Goal: Task Accomplishment & Management: Complete application form

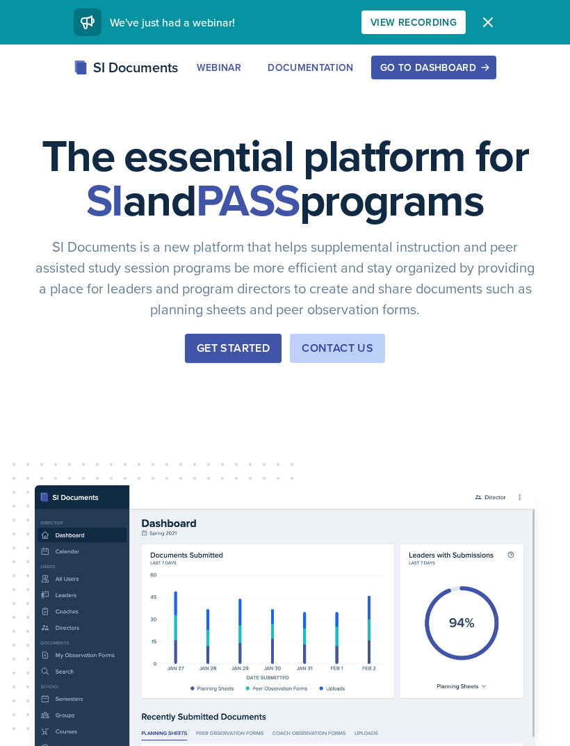
click at [438, 67] on div "Go to Dashboard" at bounding box center [433, 67] width 107 height 11
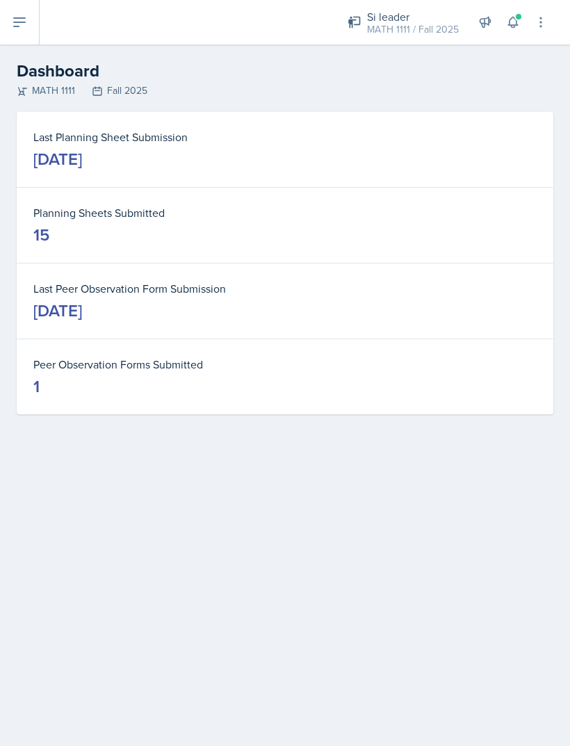
click at [29, 25] on button at bounding box center [20, 22] width 40 height 44
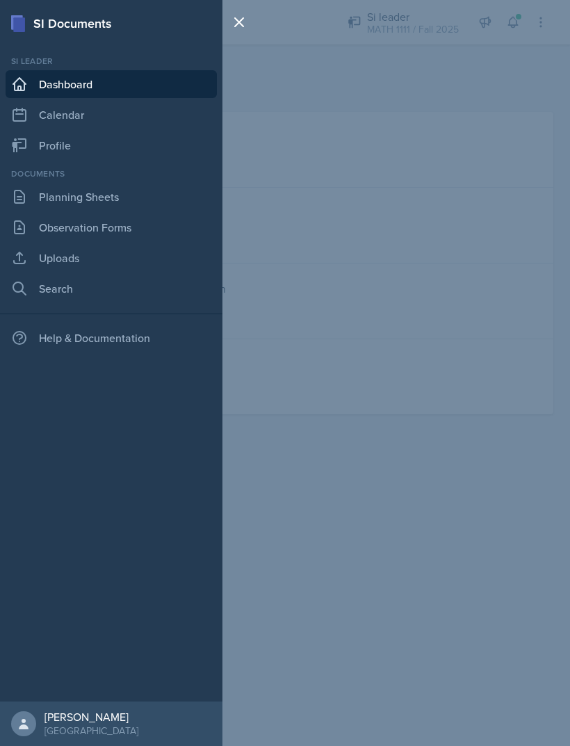
click at [81, 263] on link "Uploads" at bounding box center [111, 258] width 211 height 28
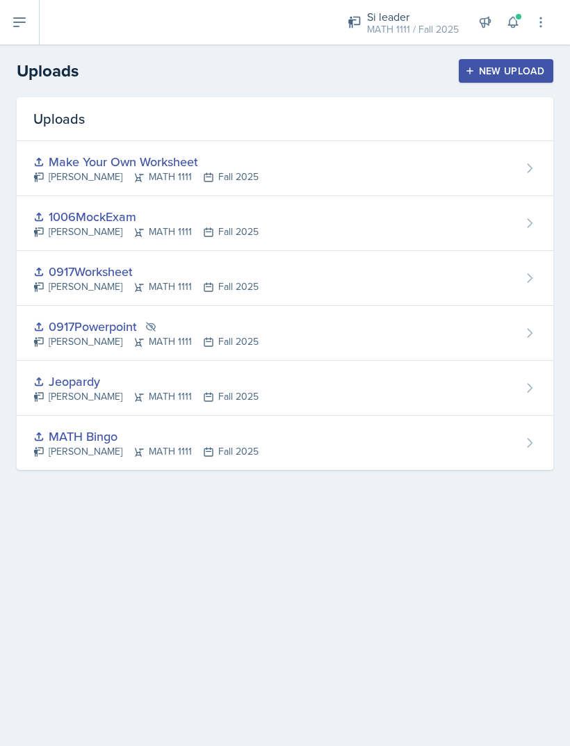
click at [502, 70] on div "New Upload" at bounding box center [506, 70] width 77 height 11
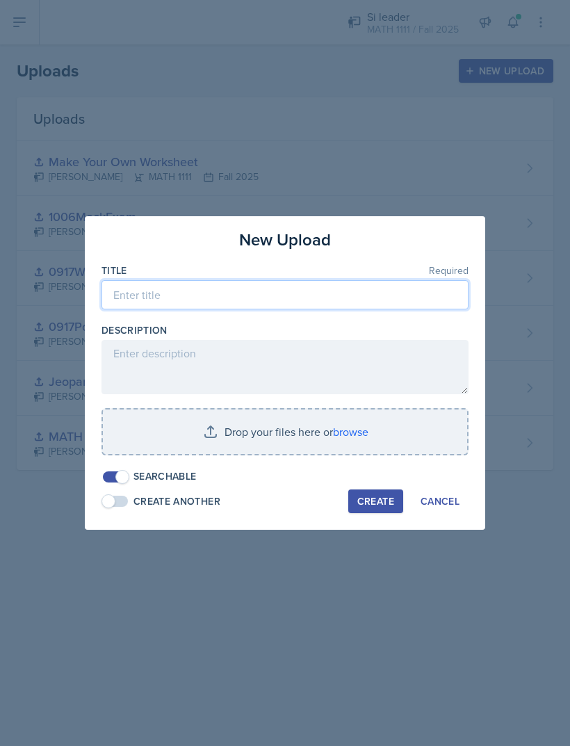
click at [222, 285] on input at bounding box center [284, 294] width 367 height 29
click at [346, 289] on input at bounding box center [284, 294] width 367 height 29
type input "Y"
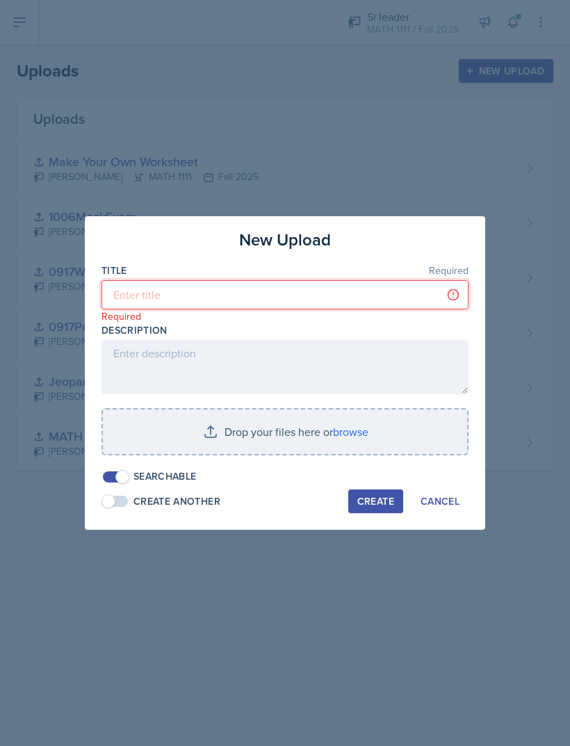
click at [290, 297] on input at bounding box center [284, 294] width 367 height 29
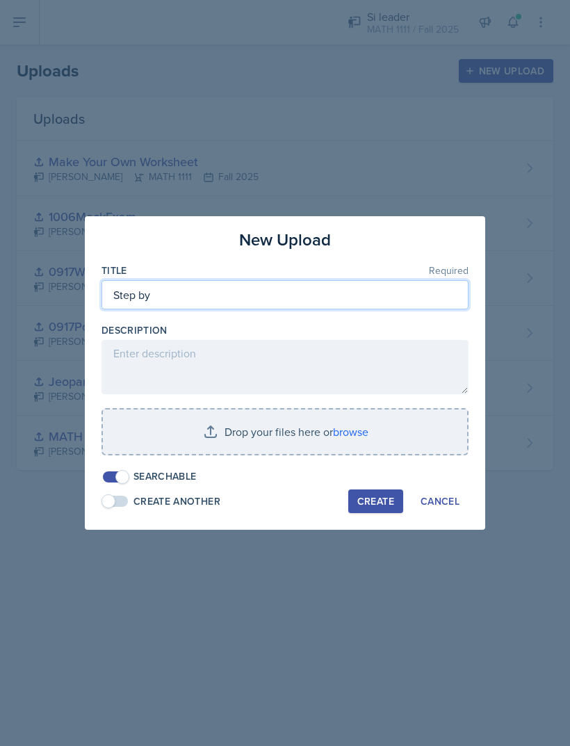
type input "Step by"
click at [297, 557] on div at bounding box center [285, 373] width 570 height 746
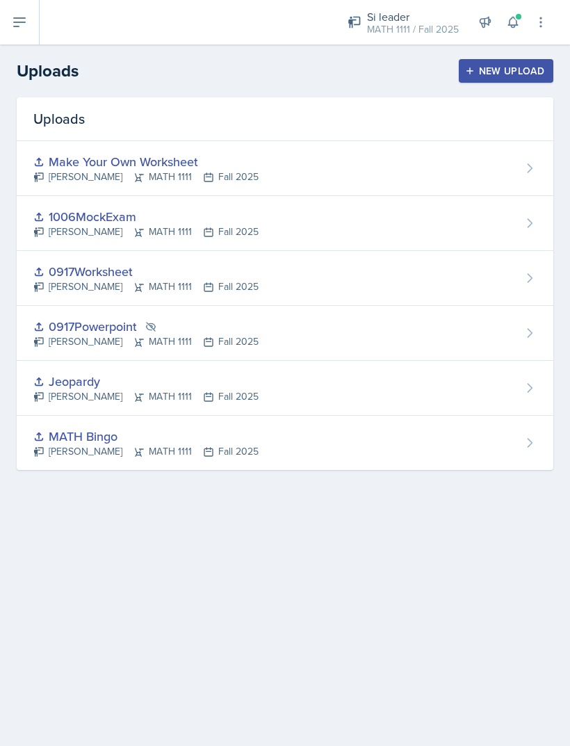
click at [412, 487] on button "Cancel" at bounding box center [432, 495] width 54 height 22
click at [359, 494] on div "Uploads Make Your Own Worksheet LaNiesha Sparks MATH 1111 Fall 2025 1006MockExa…" at bounding box center [285, 300] width 570 height 406
click at [514, 65] on div "New Upload" at bounding box center [506, 70] width 77 height 11
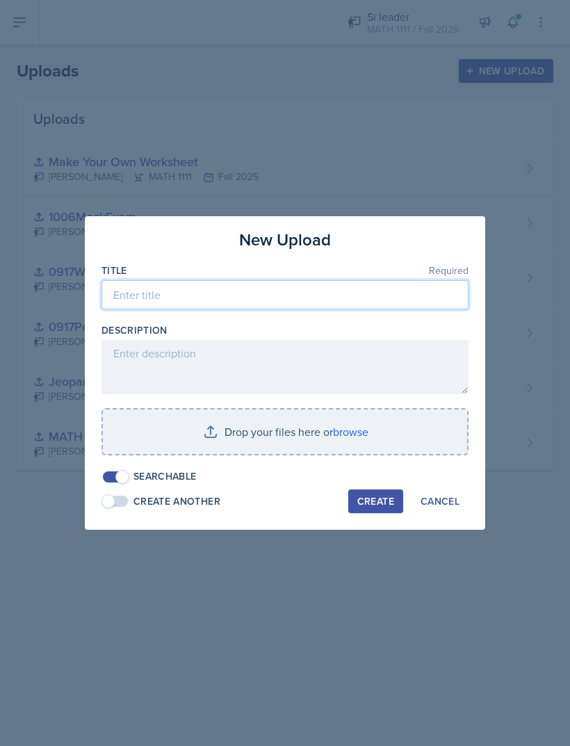
click at [347, 282] on input at bounding box center [284, 294] width 367 height 29
type input "Step by Step"
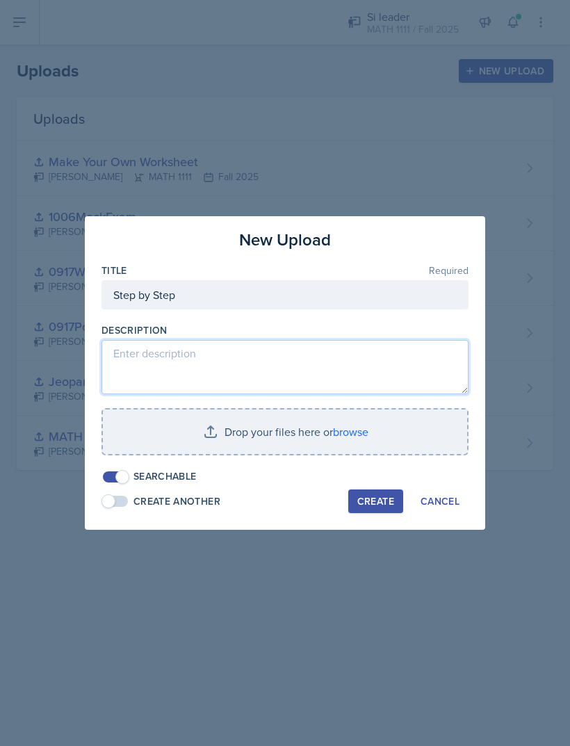
click at [153, 357] on textarea at bounding box center [284, 367] width 367 height 54
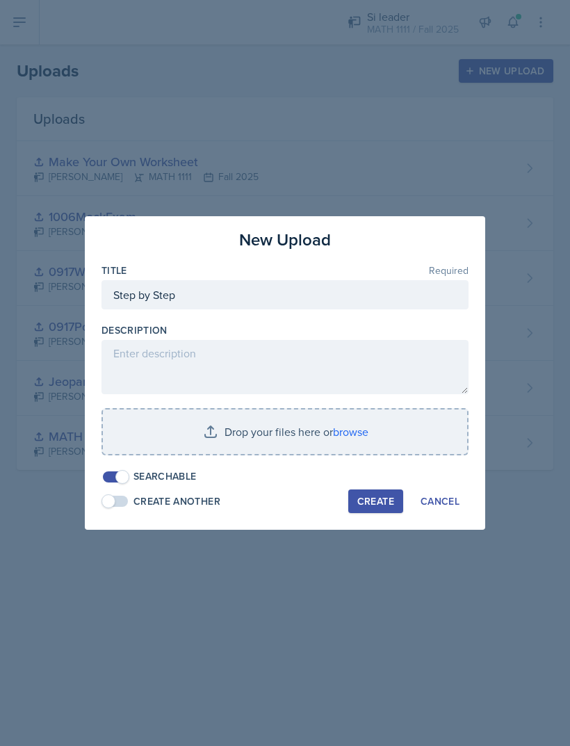
click at [167, 437] on input "file" at bounding box center [285, 431] width 364 height 44
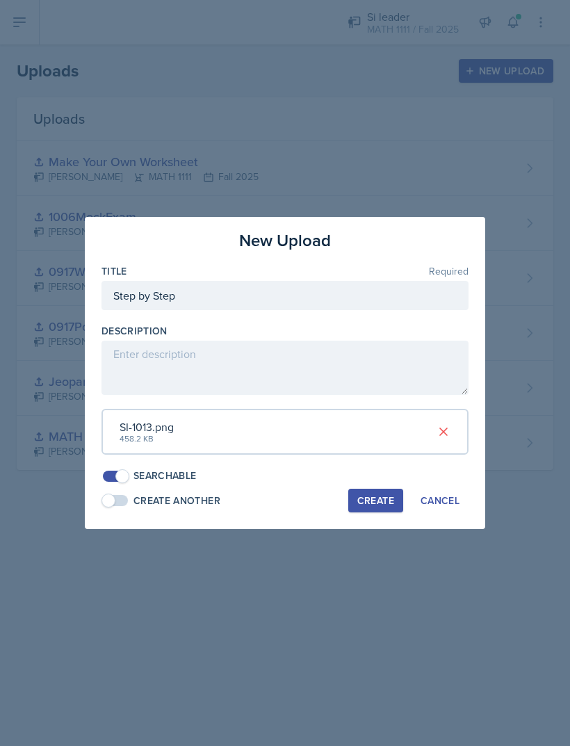
click at [382, 497] on div "Create" at bounding box center [375, 500] width 37 height 11
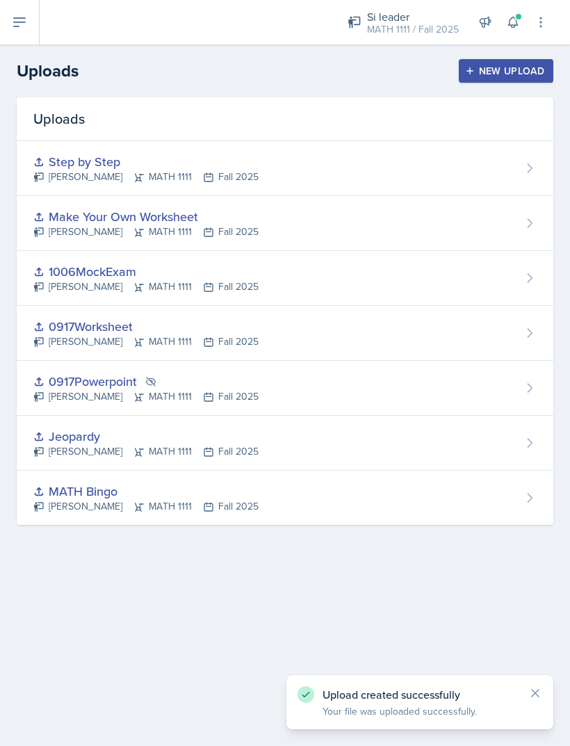
click at [498, 79] on button "New Upload" at bounding box center [506, 71] width 95 height 24
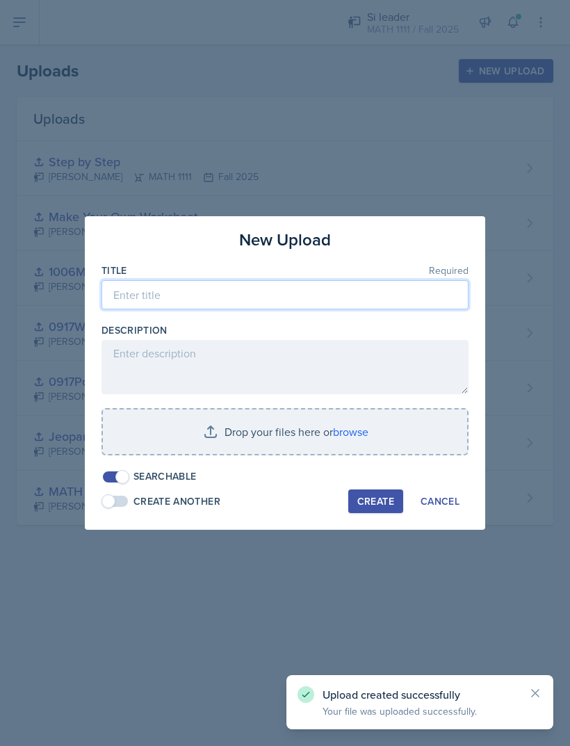
click at [359, 293] on input at bounding box center [284, 294] width 367 height 29
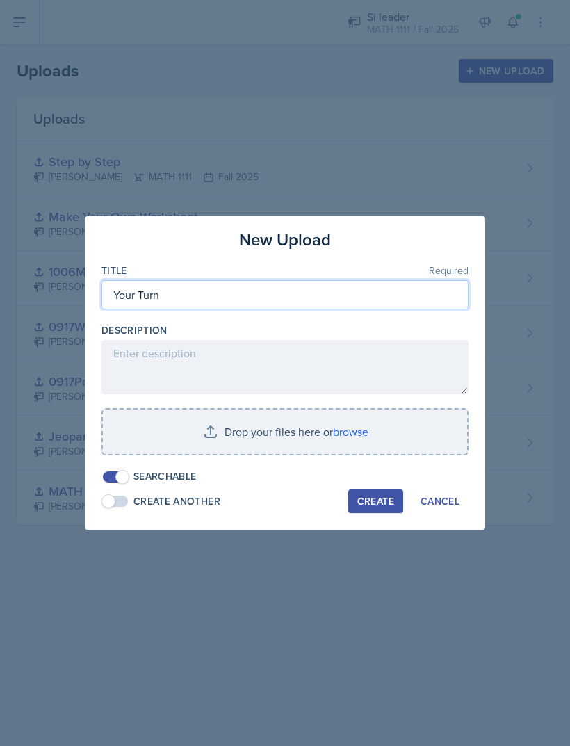
type input "Your Turn"
click at [170, 430] on input "file" at bounding box center [285, 431] width 364 height 44
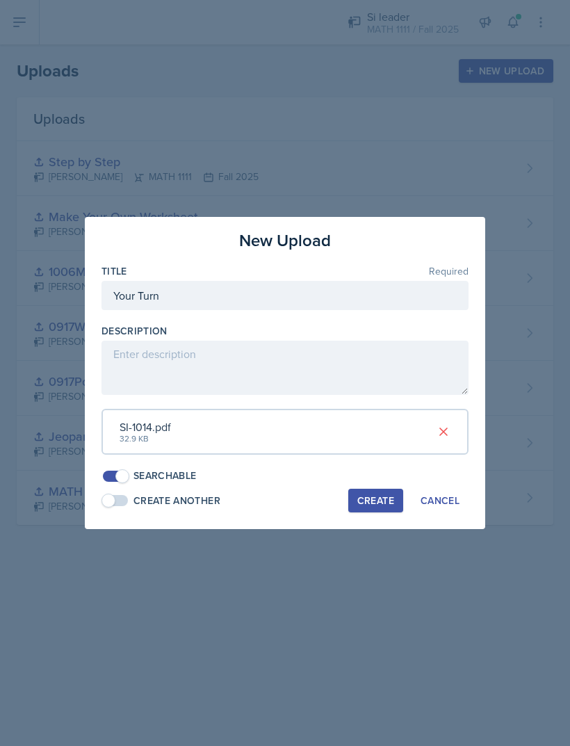
click at [388, 495] on div "Create" at bounding box center [375, 500] width 37 height 11
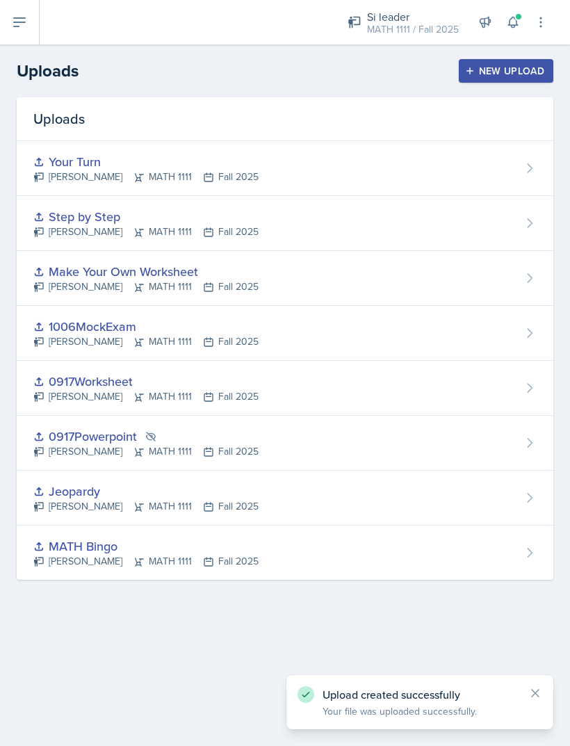
click at [30, 23] on button at bounding box center [20, 22] width 40 height 44
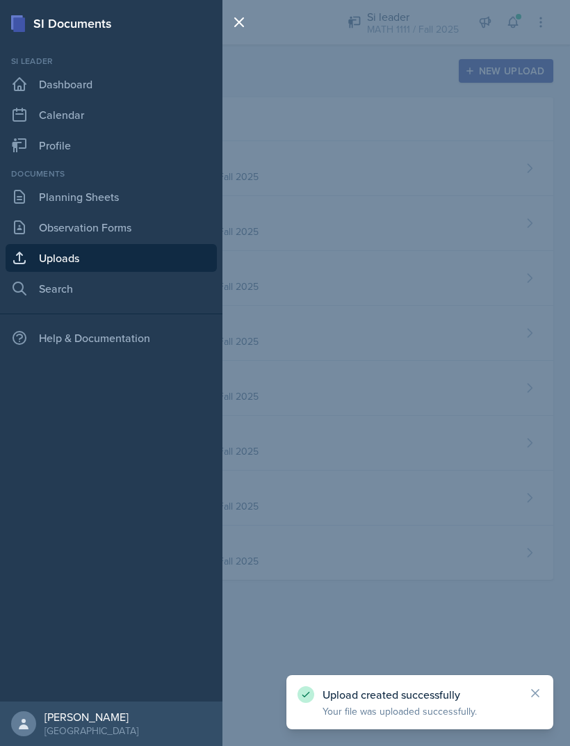
click at [49, 197] on link "Planning Sheets" at bounding box center [111, 197] width 211 height 28
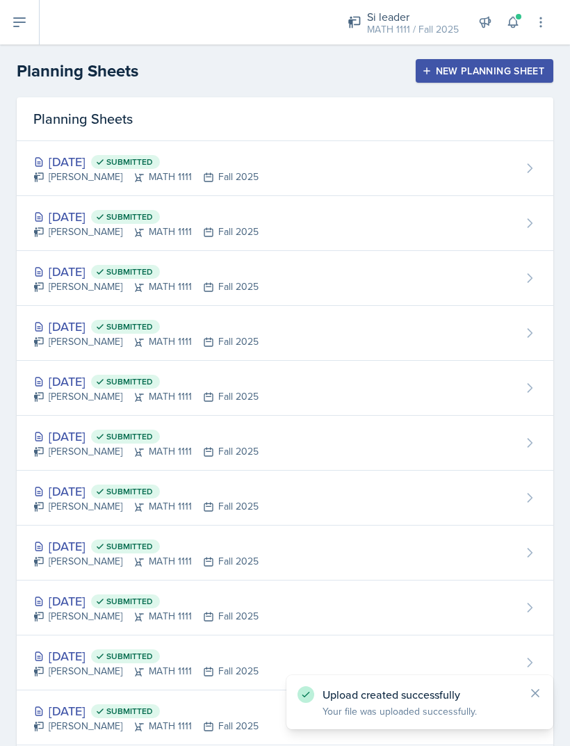
click at [517, 72] on div "New Planning Sheet" at bounding box center [485, 70] width 120 height 11
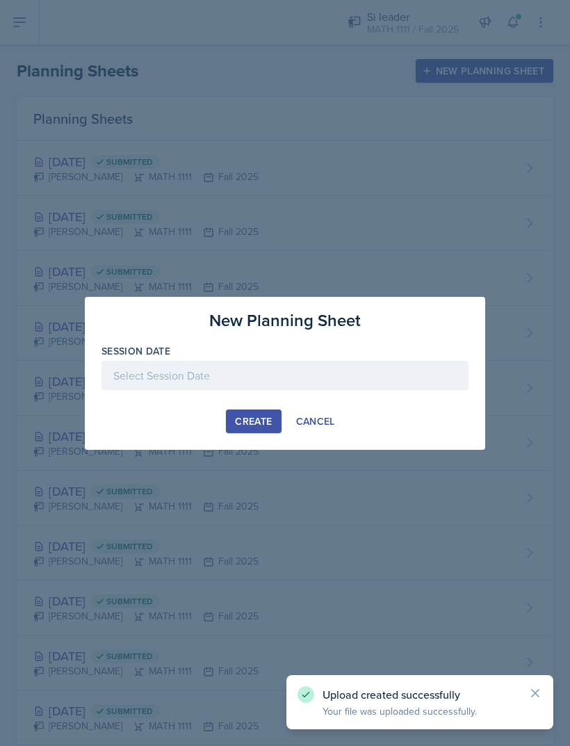
click at [355, 375] on div at bounding box center [284, 375] width 367 height 29
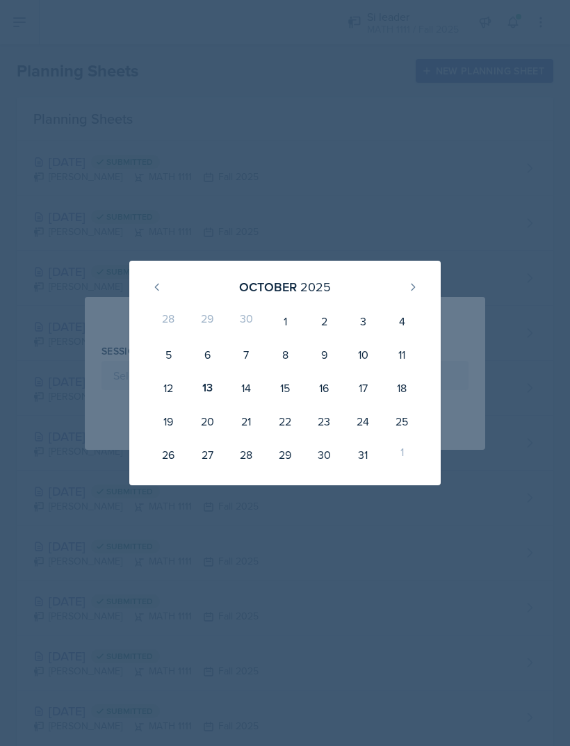
click at [204, 398] on div "13" at bounding box center [207, 387] width 39 height 33
type input "[DATE]"
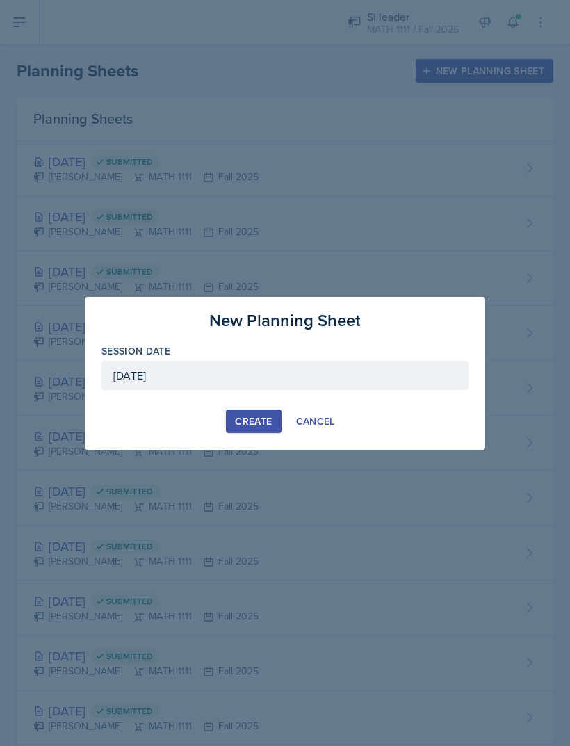
click at [257, 423] on div "Create" at bounding box center [253, 421] width 37 height 11
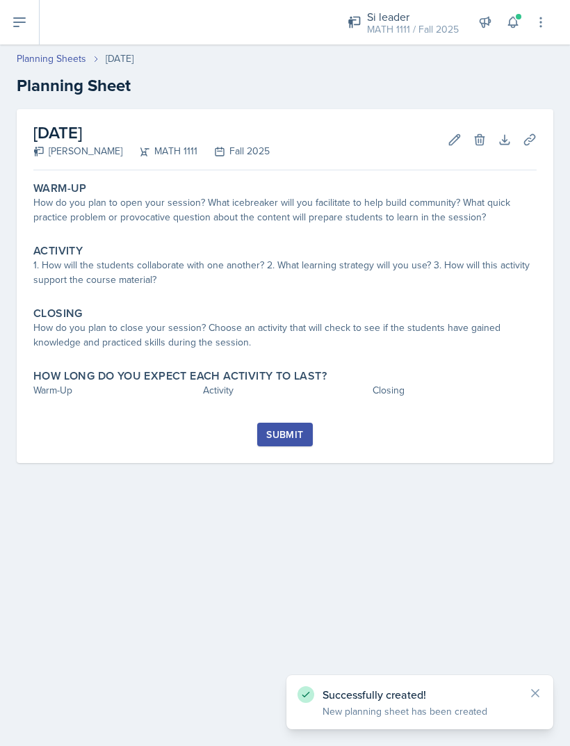
click at [327, 220] on div "How do you plan to open your session? What icebreaker will you facilitate to he…" at bounding box center [284, 209] width 503 height 29
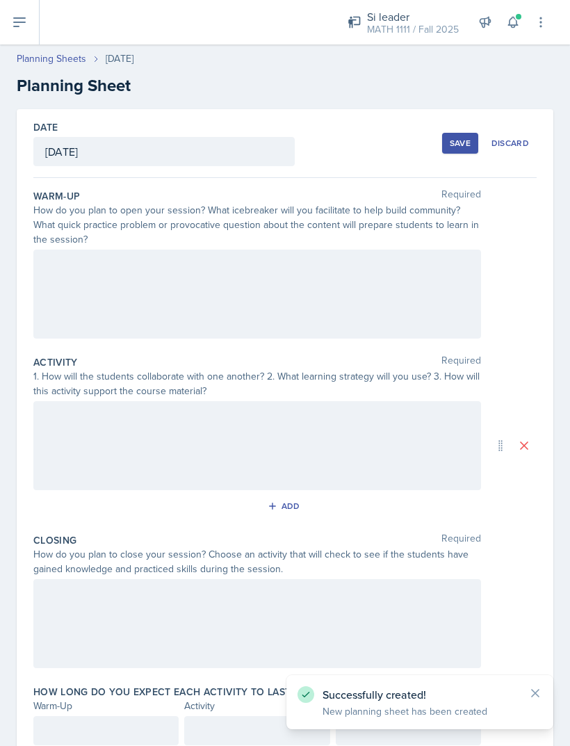
click at [335, 292] on div at bounding box center [257, 294] width 448 height 89
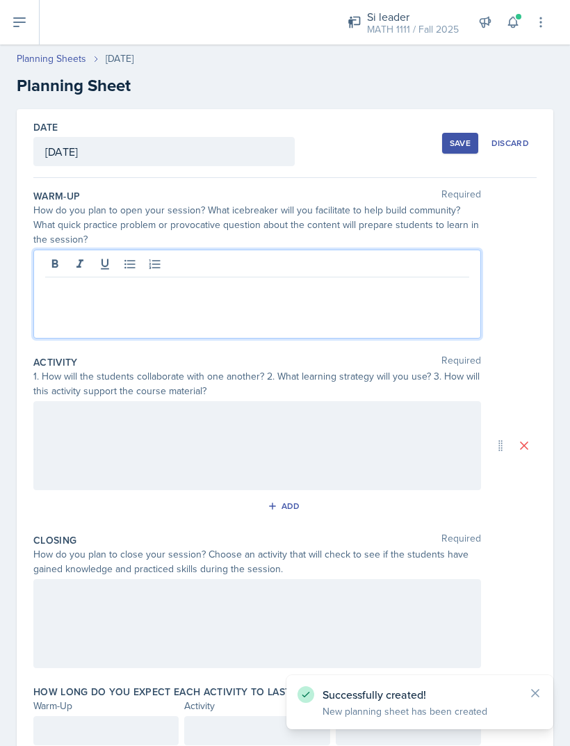
click at [291, 295] on p at bounding box center [257, 288] width 424 height 17
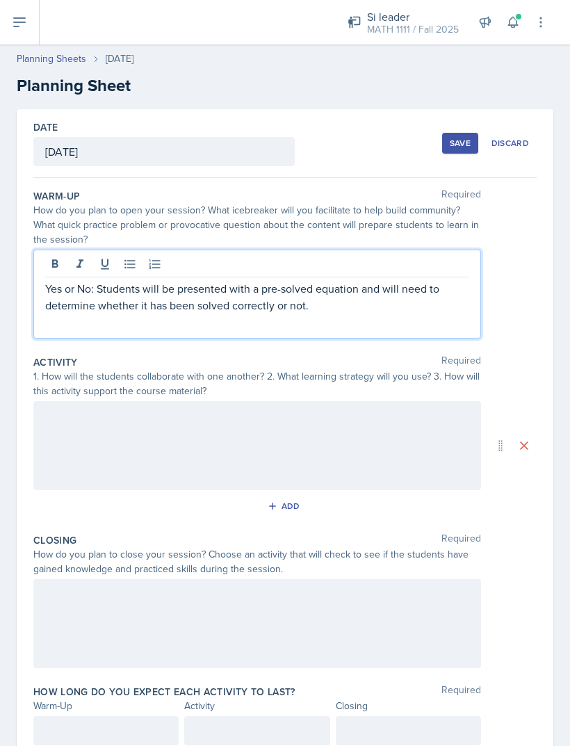
click at [95, 437] on div at bounding box center [257, 445] width 448 height 89
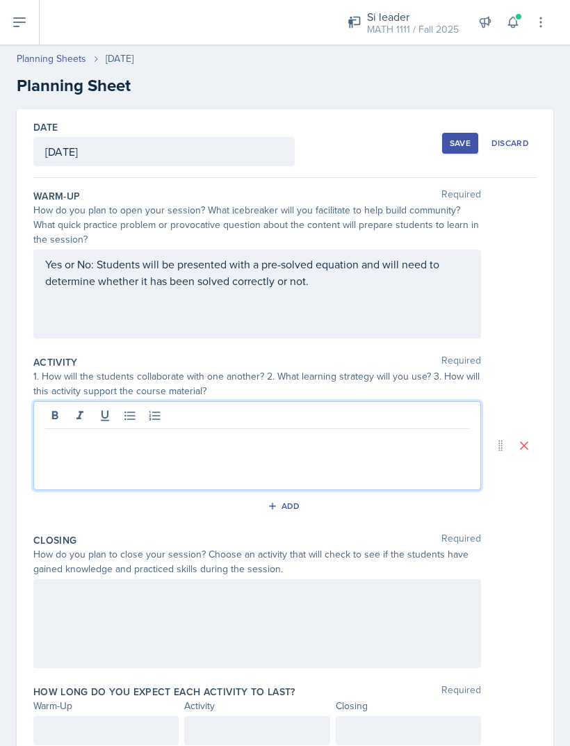
click at [84, 448] on p at bounding box center [257, 440] width 424 height 17
click at [291, 576] on div "How do you plan to close your session? Choose an activity that will check to se…" at bounding box center [257, 561] width 448 height 29
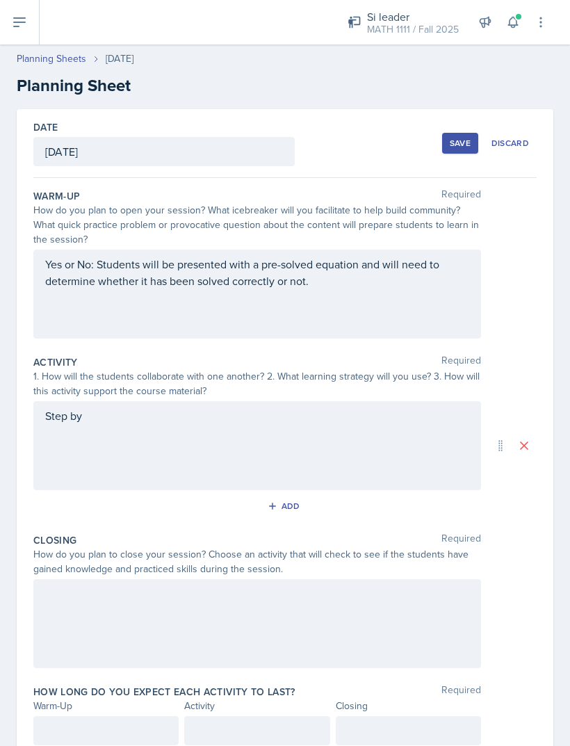
click at [417, 439] on div "Step by" at bounding box center [257, 445] width 448 height 89
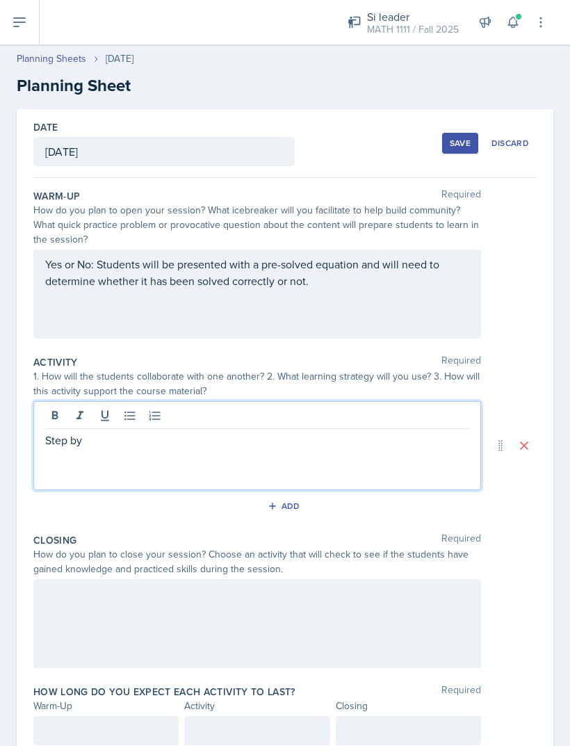
click at [108, 439] on p "Step by" at bounding box center [257, 440] width 424 height 17
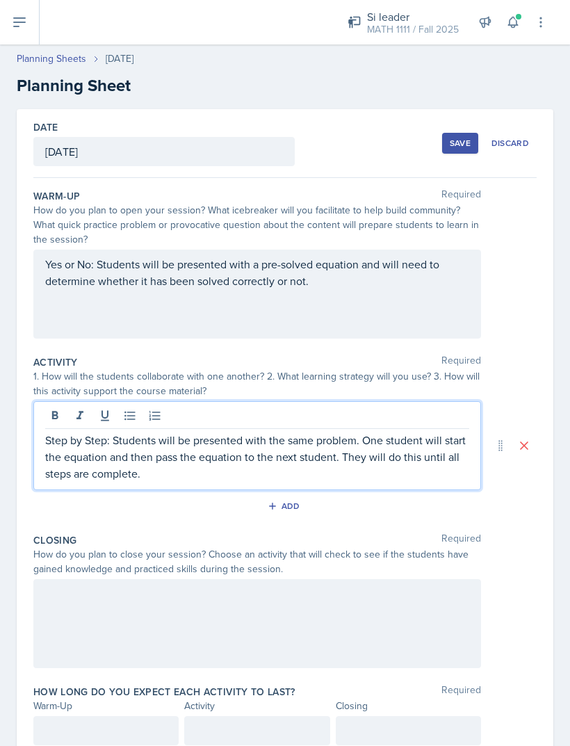
click at [107, 631] on div at bounding box center [257, 623] width 448 height 89
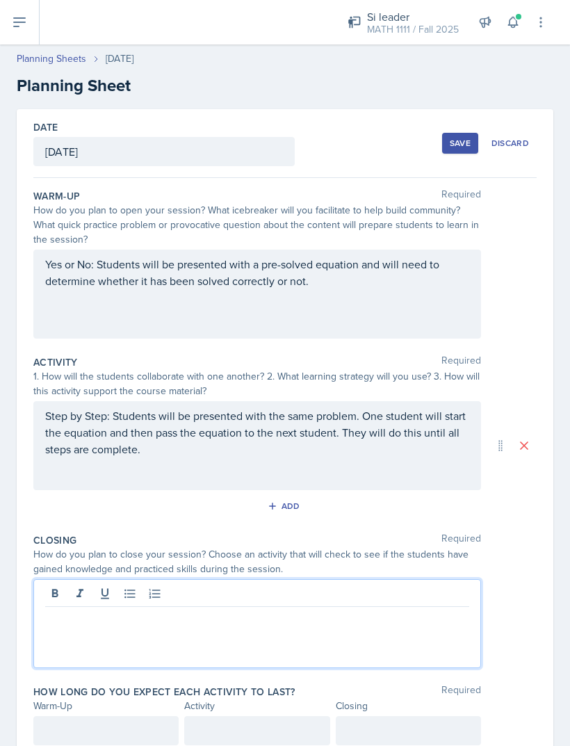
click at [63, 622] on p at bounding box center [257, 618] width 424 height 17
click at [83, 618] on p "Ticket out the door prompt" at bounding box center [257, 618] width 424 height 17
click at [214, 610] on p "Ticket-Out-The-Door Prompt" at bounding box center [257, 618] width 424 height 17
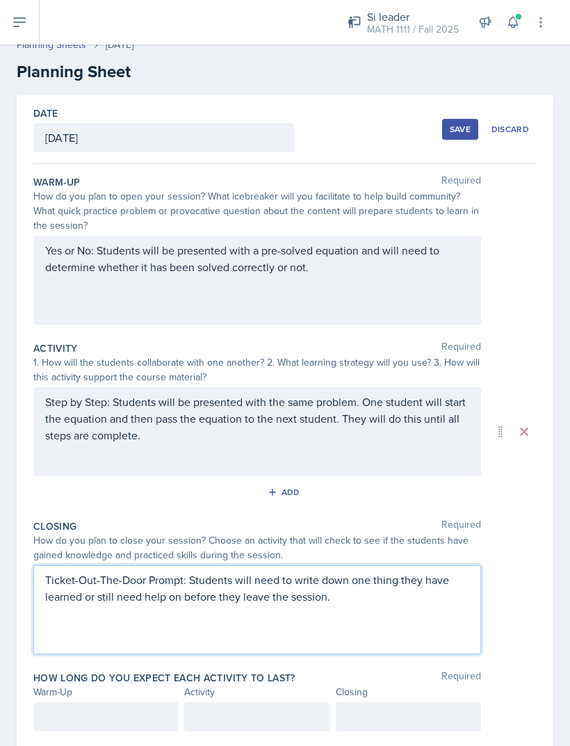
scroll to position [10, 0]
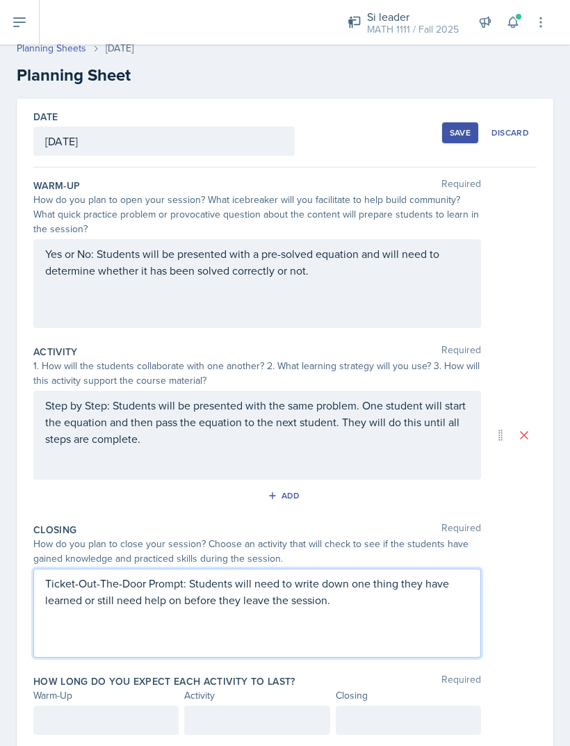
click at [54, 712] on div at bounding box center [105, 720] width 145 height 29
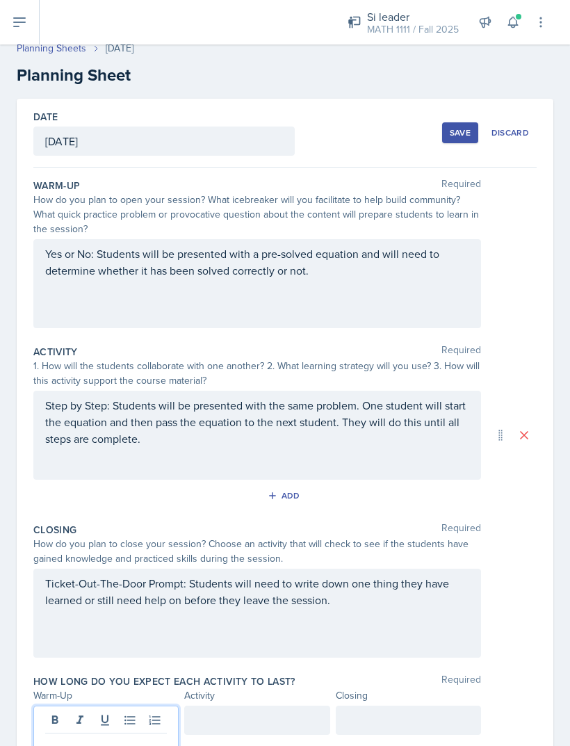
scroll to position [44, 0]
click at [291, 706] on div at bounding box center [256, 720] width 145 height 29
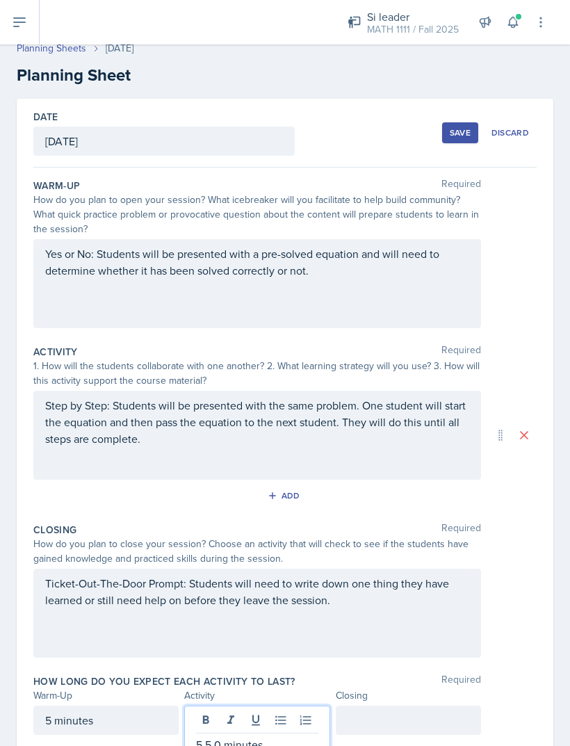
click at [378, 706] on div at bounding box center [408, 720] width 145 height 29
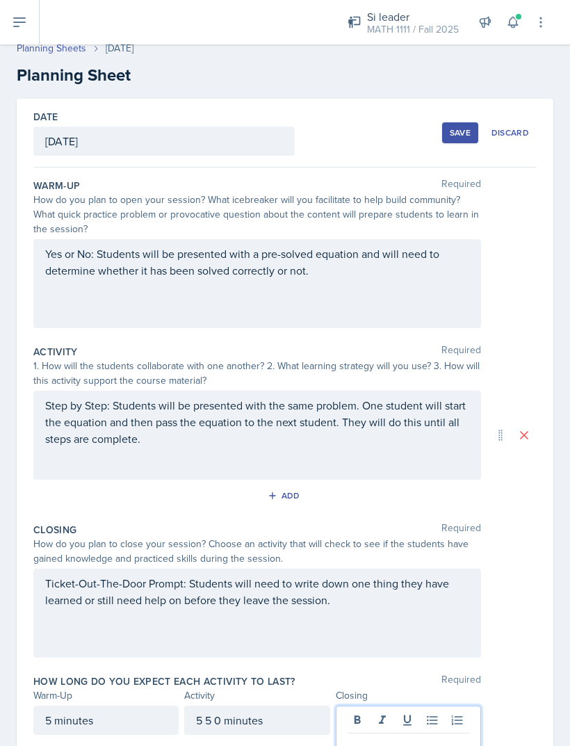
click at [213, 706] on div "5 5 0 minutes" at bounding box center [256, 720] width 145 height 29
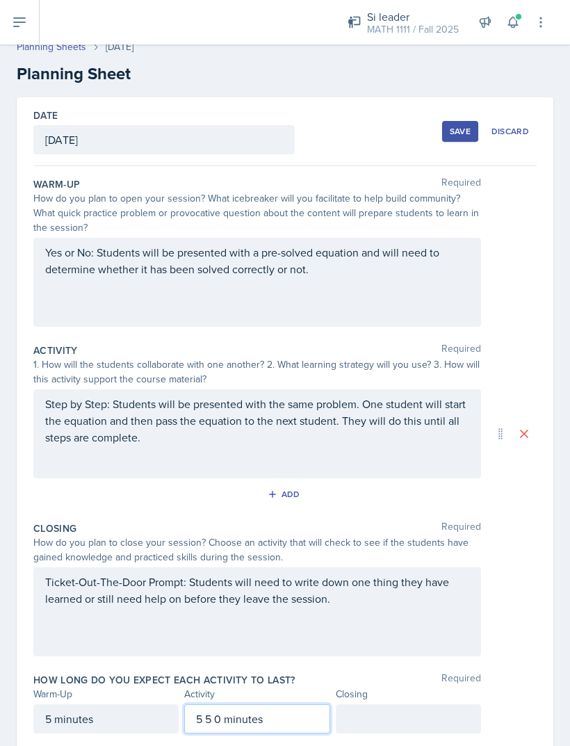
scroll to position [10, 0]
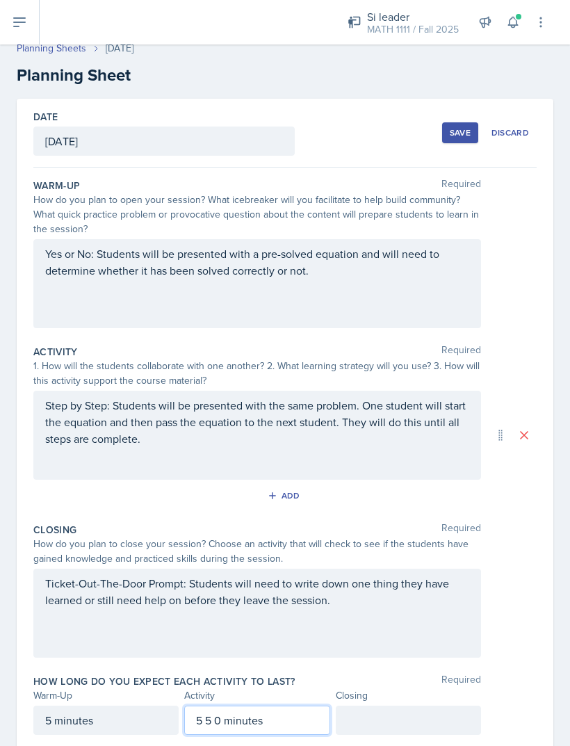
click at [222, 712] on p "5 5 0 minutes" at bounding box center [257, 720] width 122 height 17
click at [379, 706] on div at bounding box center [408, 720] width 145 height 29
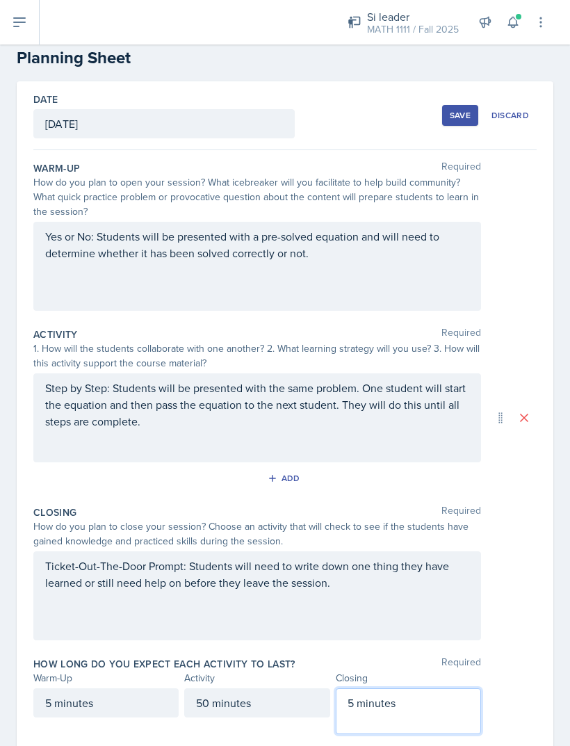
scroll to position [27, 0]
click at [521, 555] on div "Ticket-Out-The-Door Prompt: Students will need to write down one thing they hav…" at bounding box center [284, 596] width 503 height 89
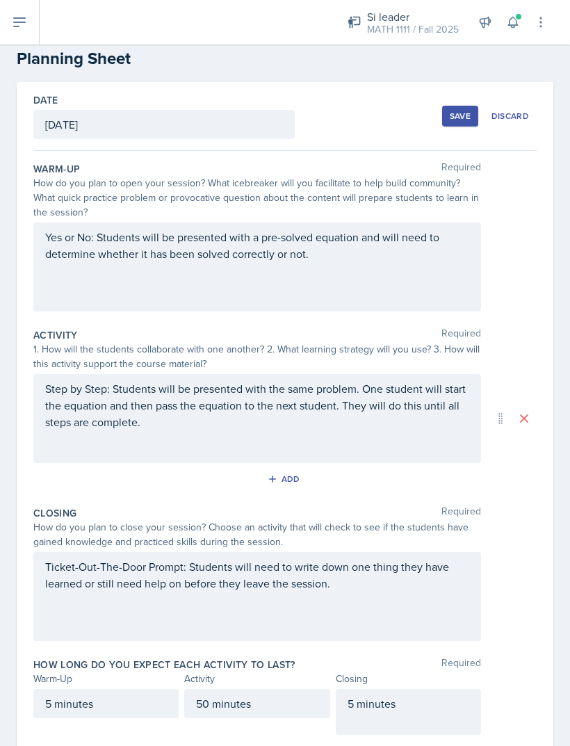
click at [409, 689] on div "5 minutes" at bounding box center [408, 712] width 145 height 46
click at [439, 736] on p at bounding box center [409, 744] width 122 height 17
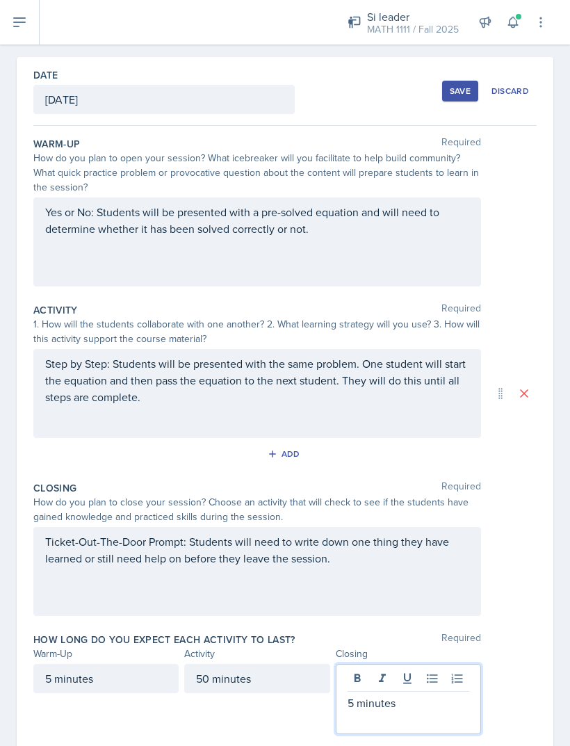
scroll to position [51, 0]
click at [370, 712] on p at bounding box center [409, 720] width 122 height 17
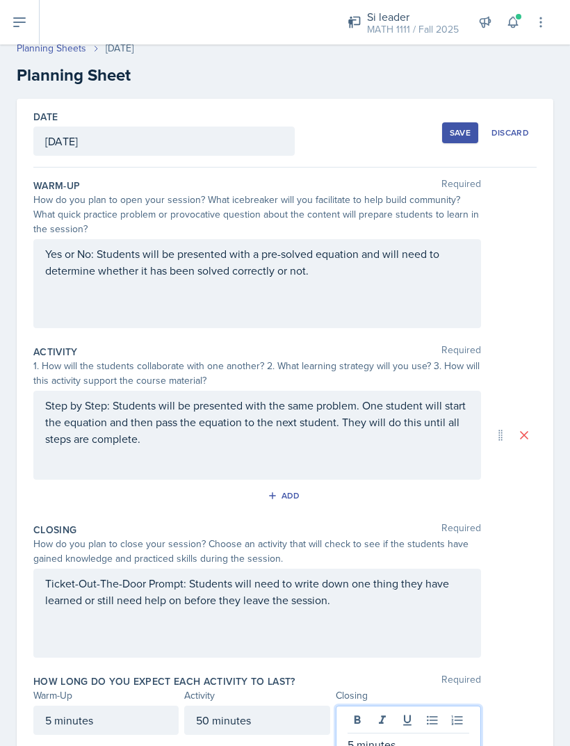
click at [524, 239] on div "Yes or No: Students will be presented with a pre-solved equation and will need …" at bounding box center [284, 283] width 503 height 89
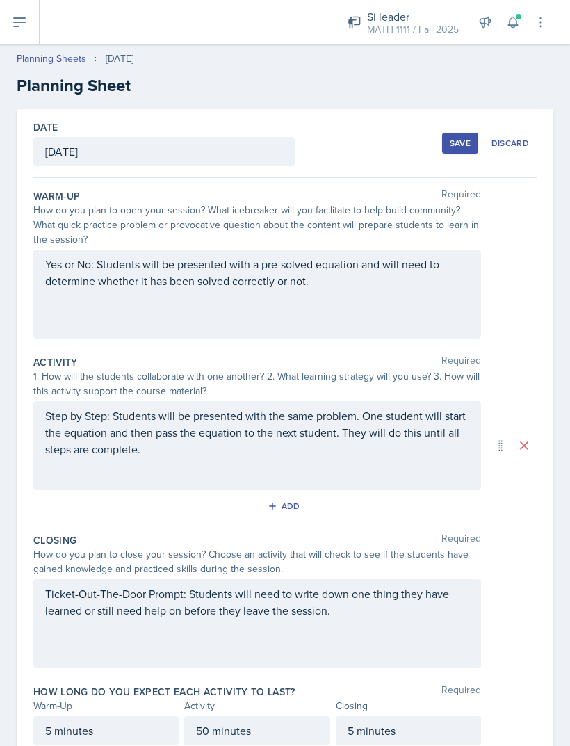
scroll to position [0, 0]
click at [462, 138] on div "Save" at bounding box center [460, 143] width 21 height 11
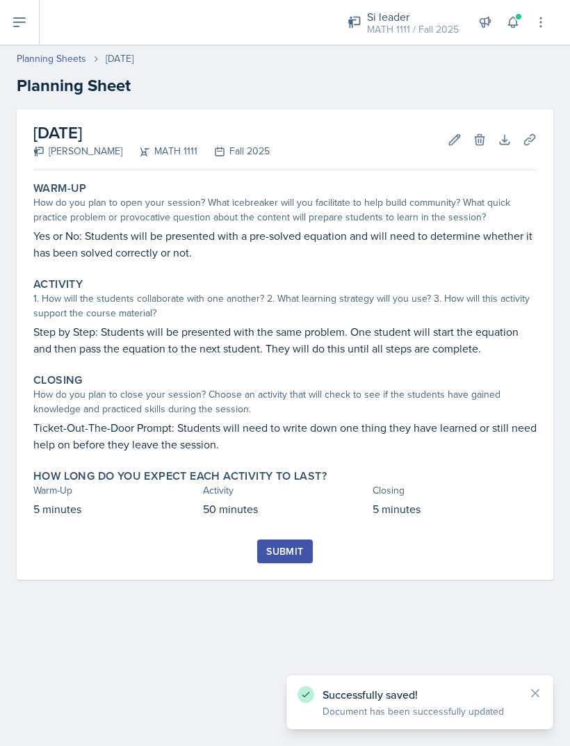
click at [501, 127] on button "Download" at bounding box center [504, 139] width 25 height 25
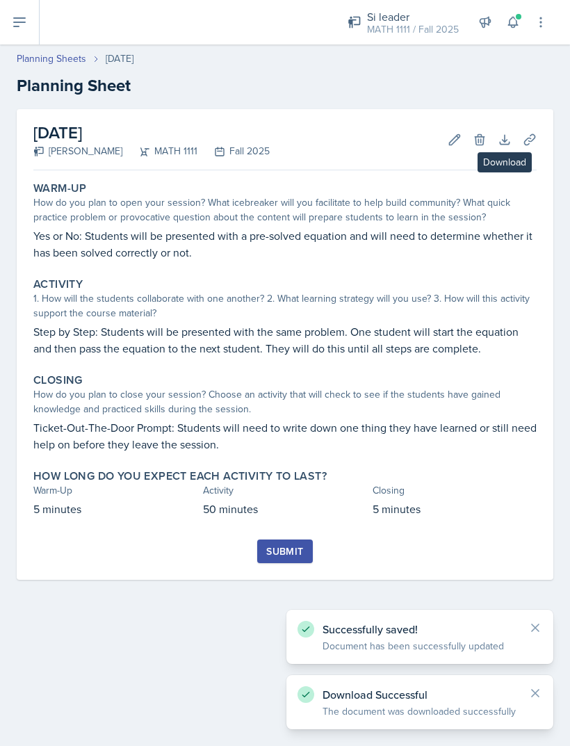
click at [530, 133] on icon at bounding box center [530, 140] width 14 height 14
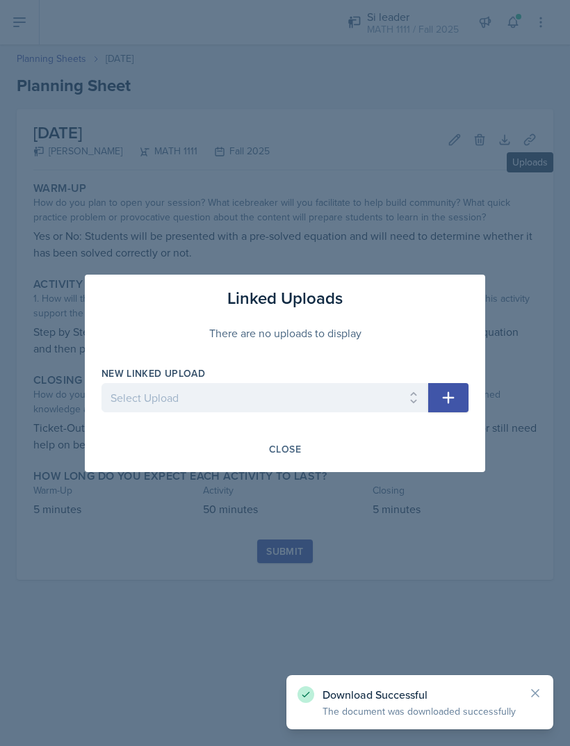
click at [325, 396] on select "Select Upload MATH Bingo Jeopardy 0917Powerpoint 0917Worksheet 1006MockExam Mak…" at bounding box center [264, 397] width 327 height 29
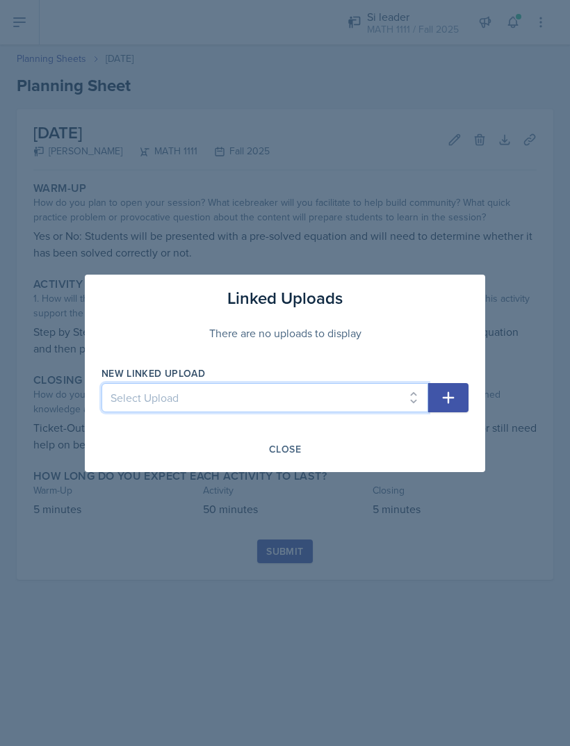
select select "c01ff460-0227-4a7b-a0e4-6f096837fcf2"
click at [357, 191] on div at bounding box center [285, 373] width 570 height 746
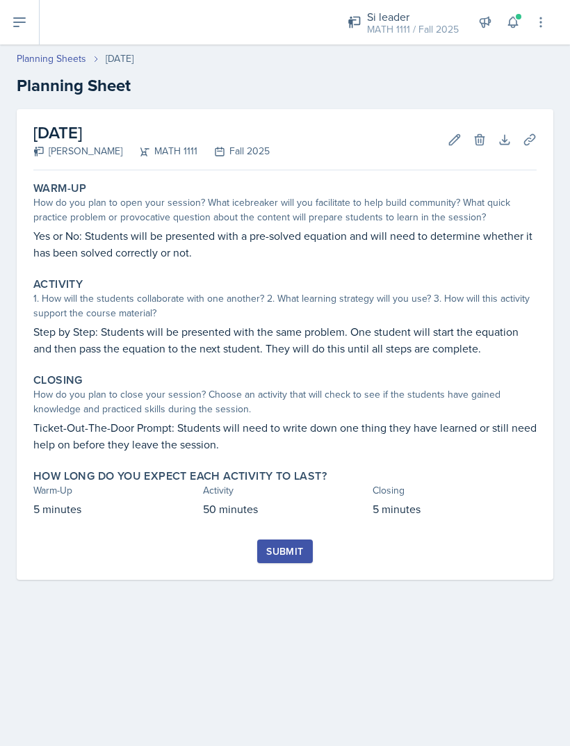
click at [530, 127] on button "Uploads" at bounding box center [529, 139] width 25 height 25
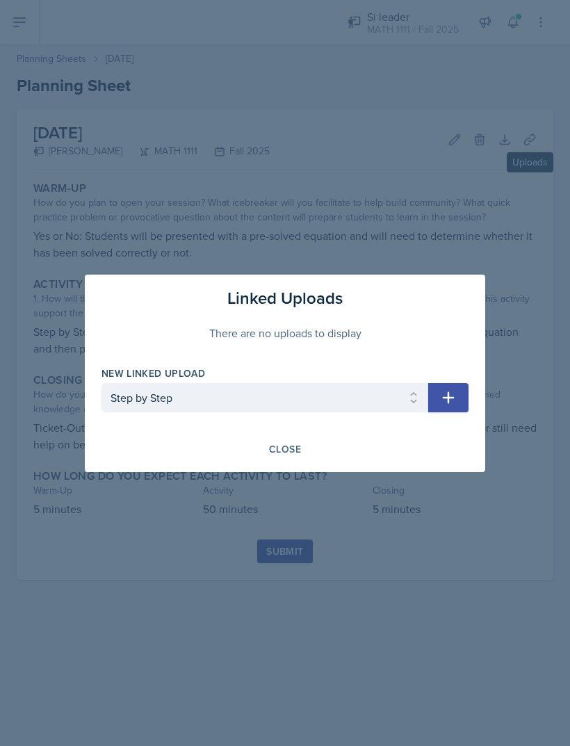
click at [451, 392] on icon "button" at bounding box center [448, 397] width 17 height 17
select select
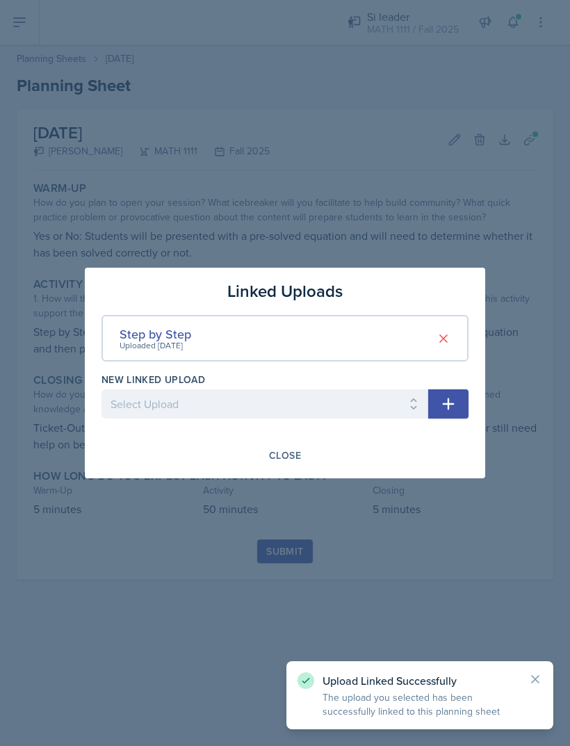
click at [291, 461] on div "Close" at bounding box center [285, 455] width 32 height 11
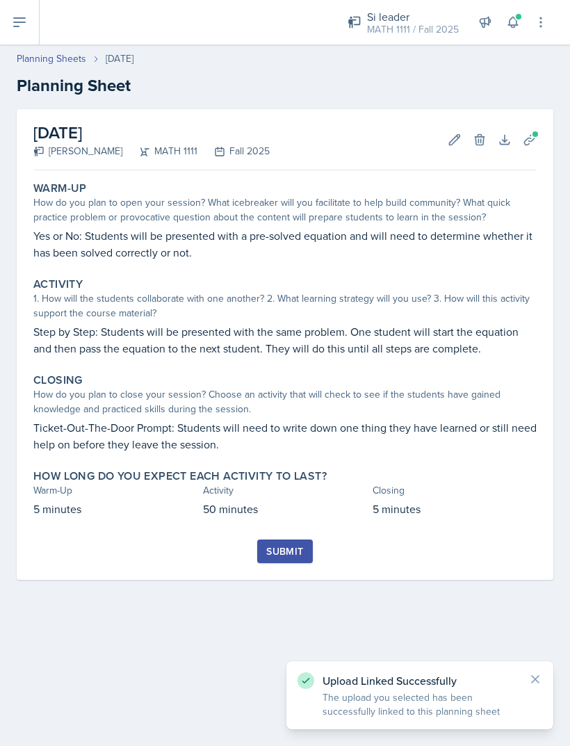
click at [522, 195] on div "How do you plan to open your session? What icebreaker will you facilitate to he…" at bounding box center [284, 209] width 503 height 29
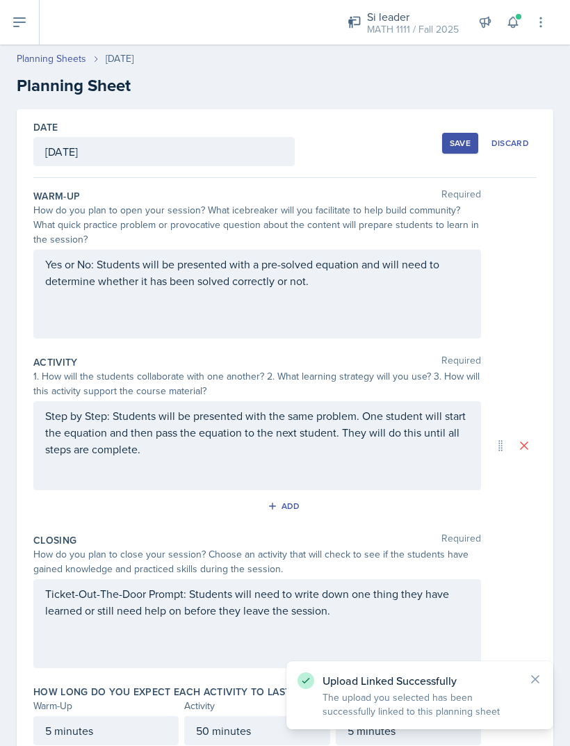
click at [61, 250] on div "Yes or No: Students will be presented with a pre-solved equation and will need …" at bounding box center [257, 294] width 448 height 89
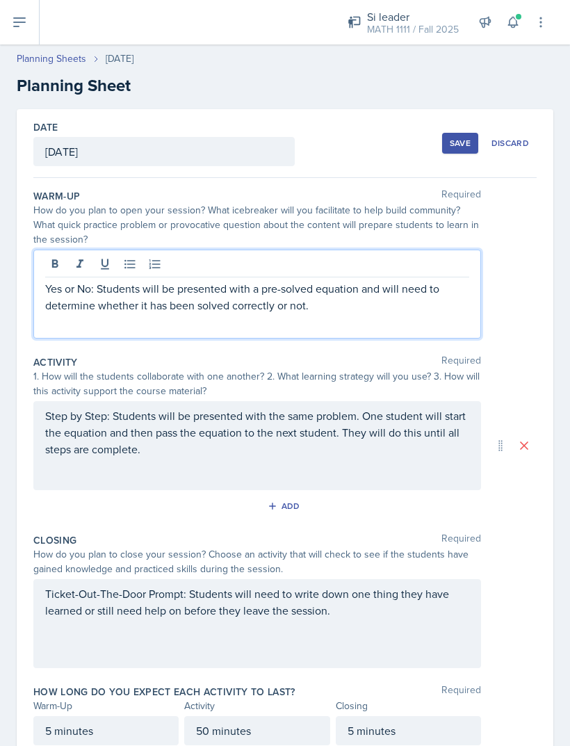
click at [53, 280] on p "Yes or No: Students will be presented with a pre-solved equation and will need …" at bounding box center [257, 296] width 424 height 33
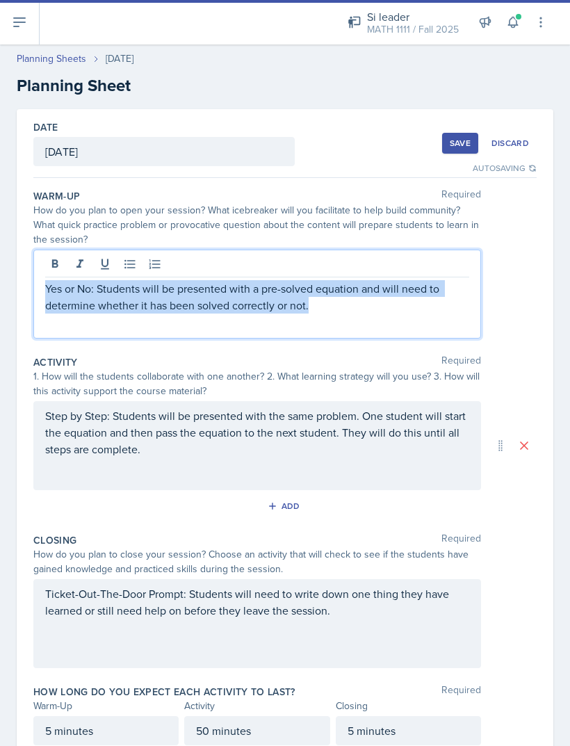
copy p "Yes or No: Students will be presented with a pre-solved equation and will need …"
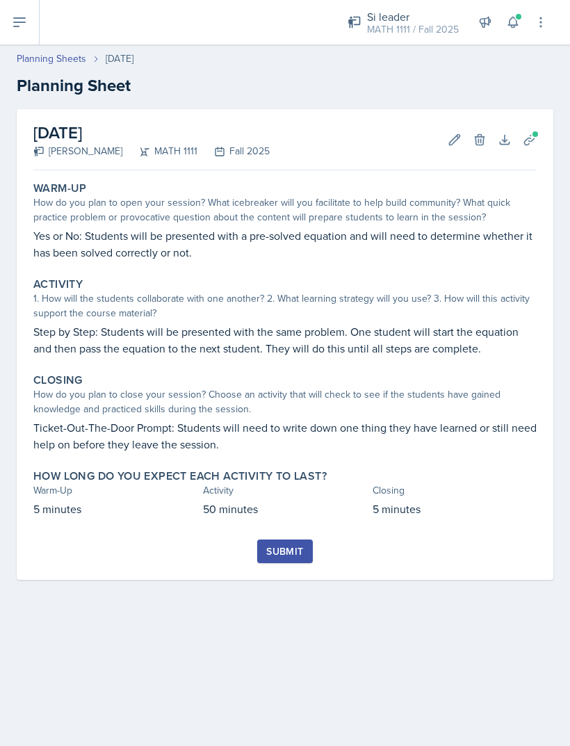
click at [302, 547] on div "Submit" at bounding box center [284, 551] width 37 height 11
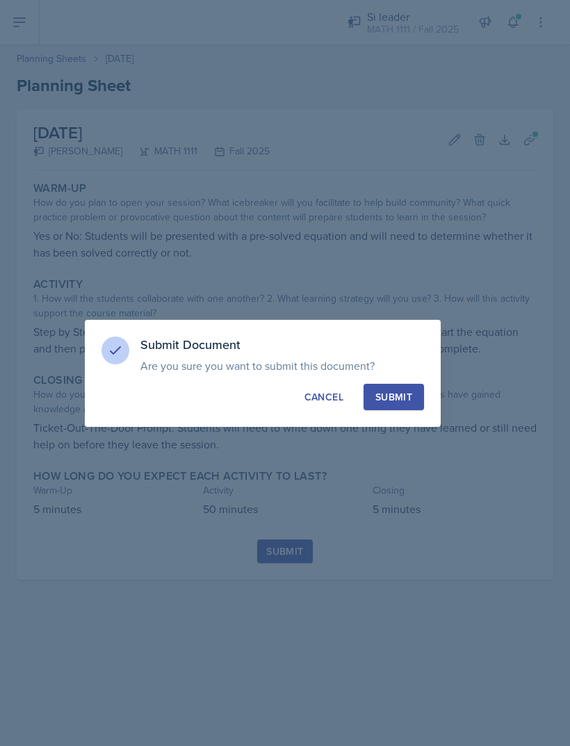
click at [403, 403] on div "Submit" at bounding box center [393, 397] width 37 height 14
click at [400, 392] on button "Submit" at bounding box center [394, 397] width 60 height 26
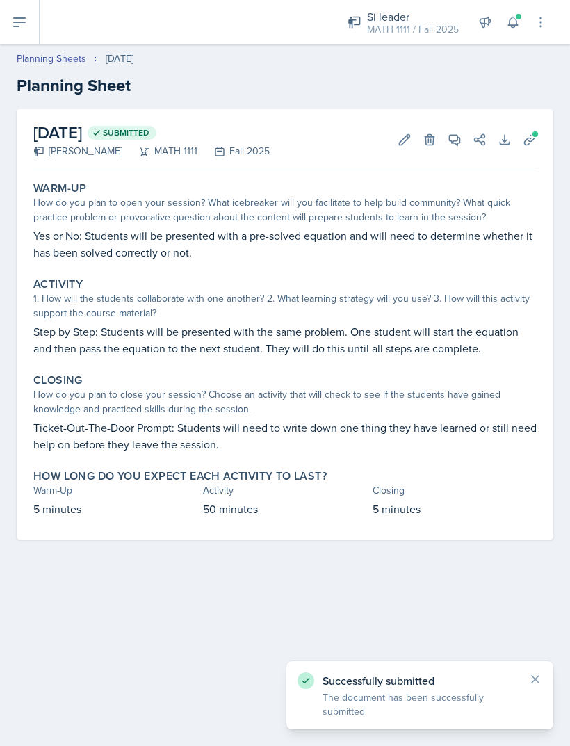
click at [73, 57] on link "Planning Sheets" at bounding box center [52, 58] width 70 height 15
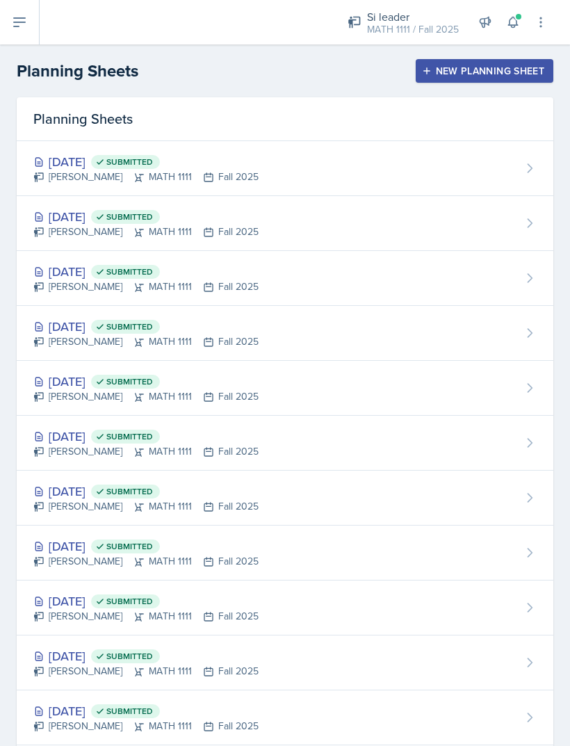
click at [501, 73] on div "New Planning Sheet" at bounding box center [485, 70] width 120 height 11
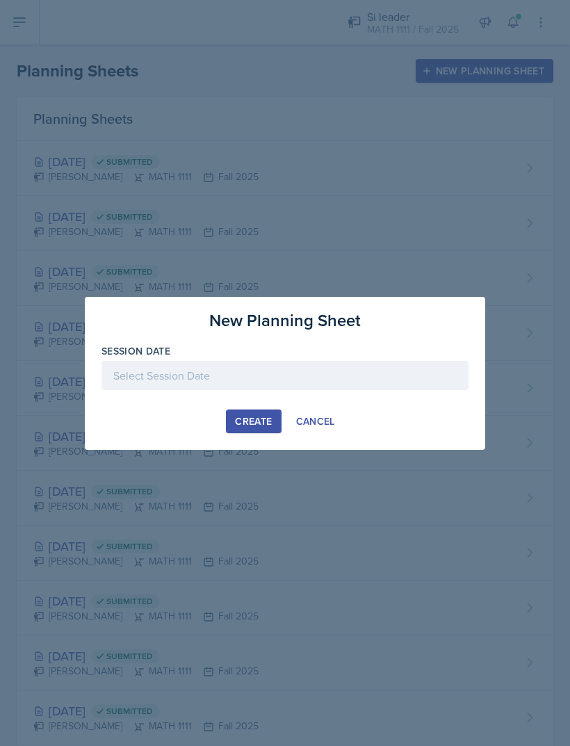
click at [336, 366] on div at bounding box center [284, 375] width 367 height 29
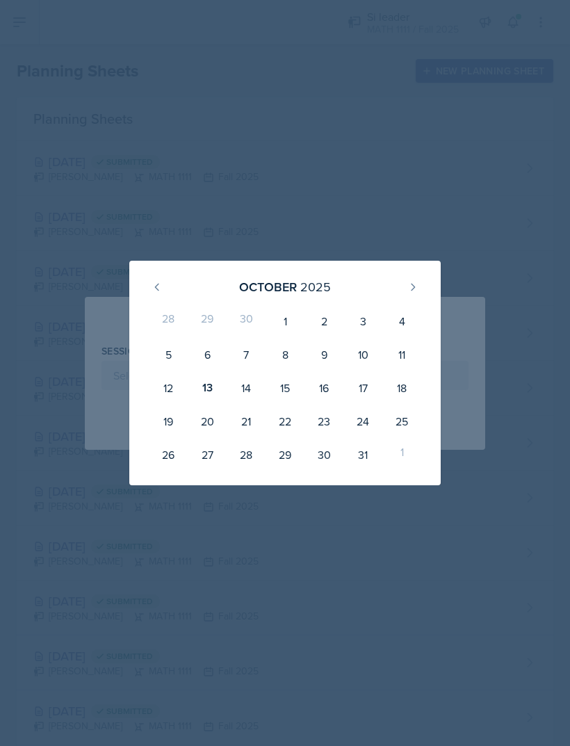
click at [285, 382] on div "15" at bounding box center [285, 387] width 39 height 33
type input "[DATE]"
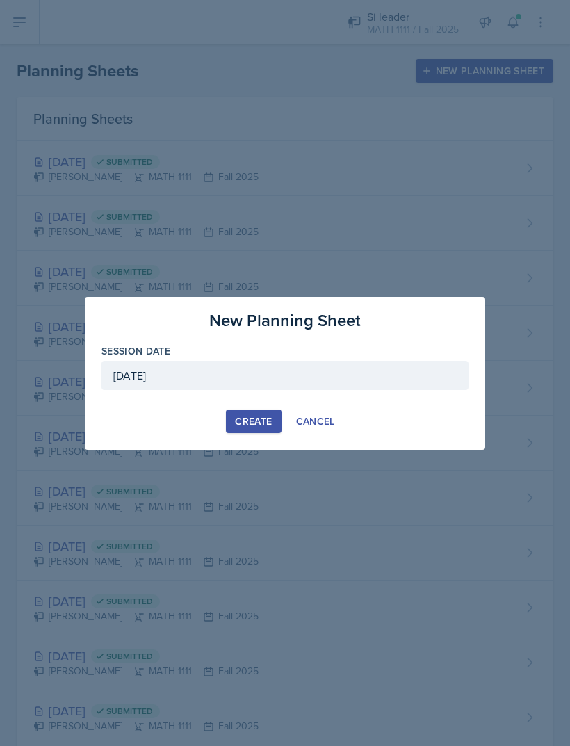
click at [263, 423] on div "Create" at bounding box center [253, 421] width 37 height 11
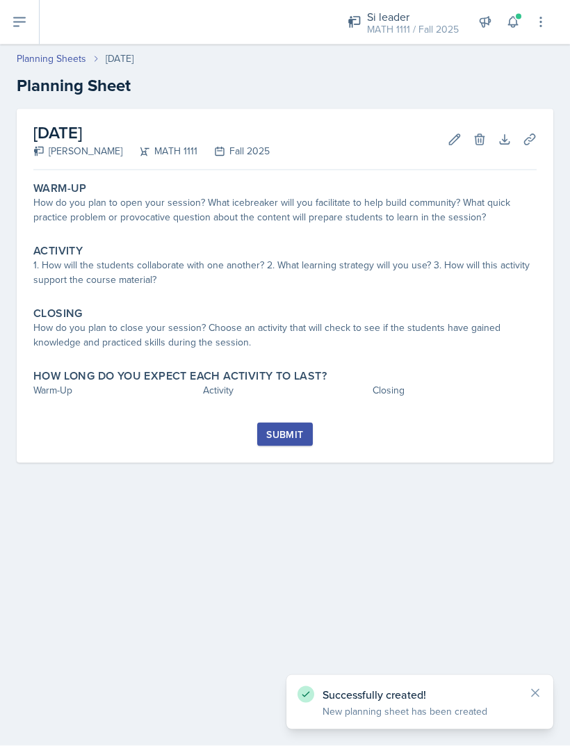
click at [379, 206] on div "How do you plan to open your session? What icebreaker will you facilitate to he…" at bounding box center [284, 209] width 503 height 29
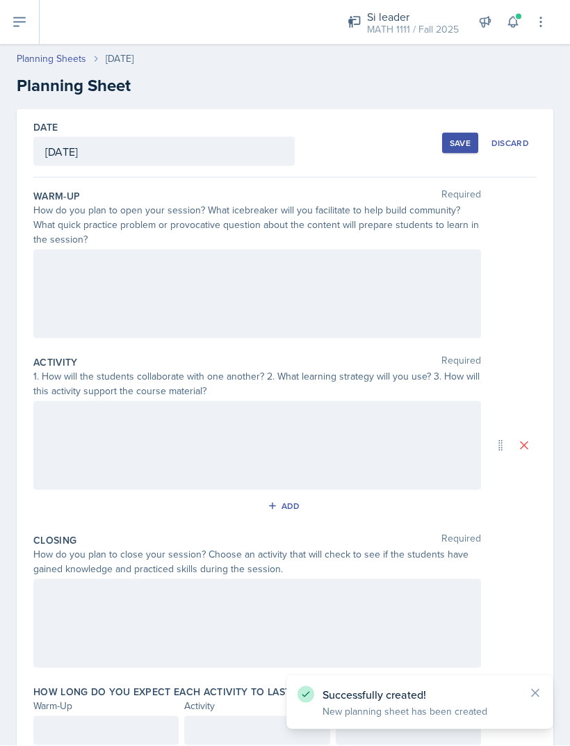
scroll to position [4, 0]
click at [222, 284] on div at bounding box center [257, 294] width 448 height 89
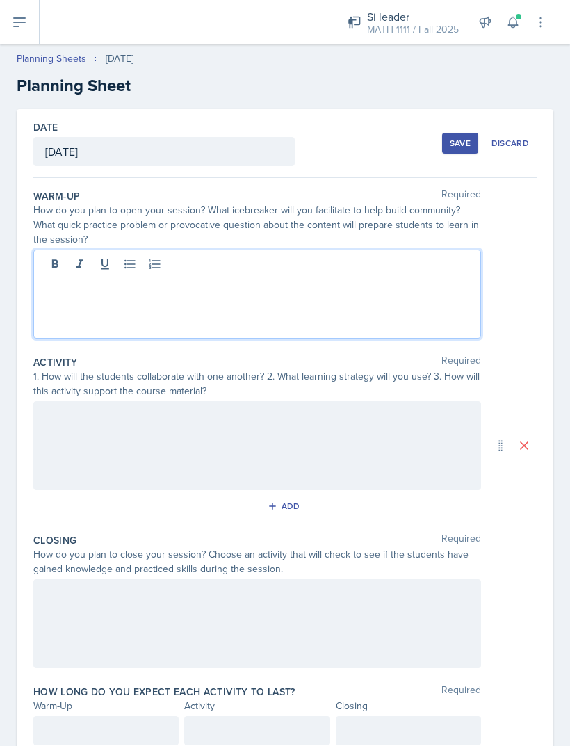
click at [145, 300] on div at bounding box center [257, 294] width 448 height 89
click at [134, 291] on p at bounding box center [257, 288] width 424 height 17
click at [118, 290] on p at bounding box center [257, 288] width 424 height 17
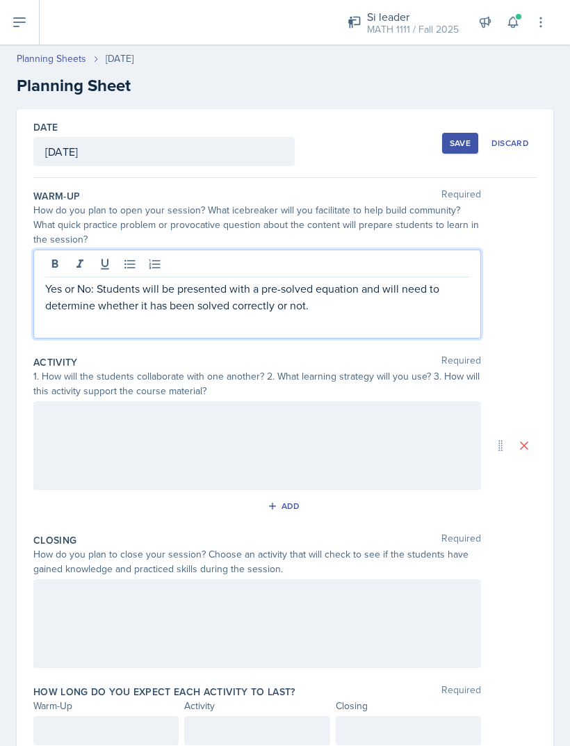
click at [98, 596] on div at bounding box center [257, 623] width 448 height 89
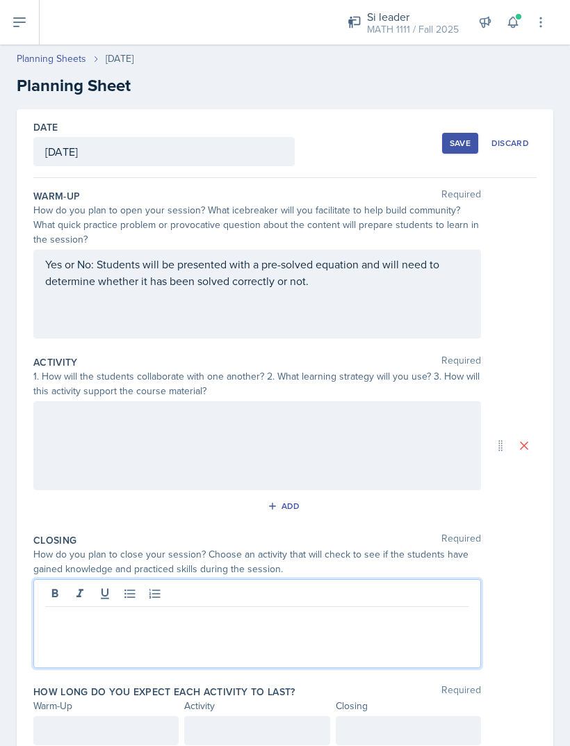
click at [446, 147] on button "Save" at bounding box center [460, 143] width 36 height 21
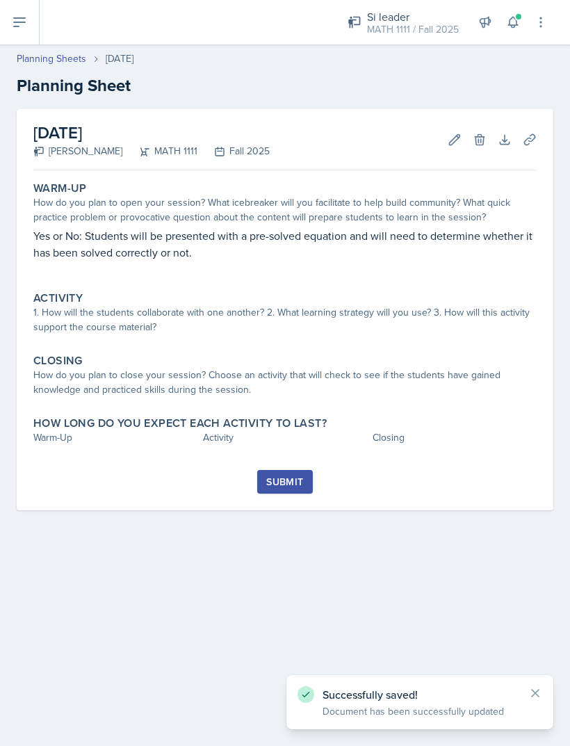
click at [70, 54] on link "Planning Sheets" at bounding box center [52, 58] width 70 height 15
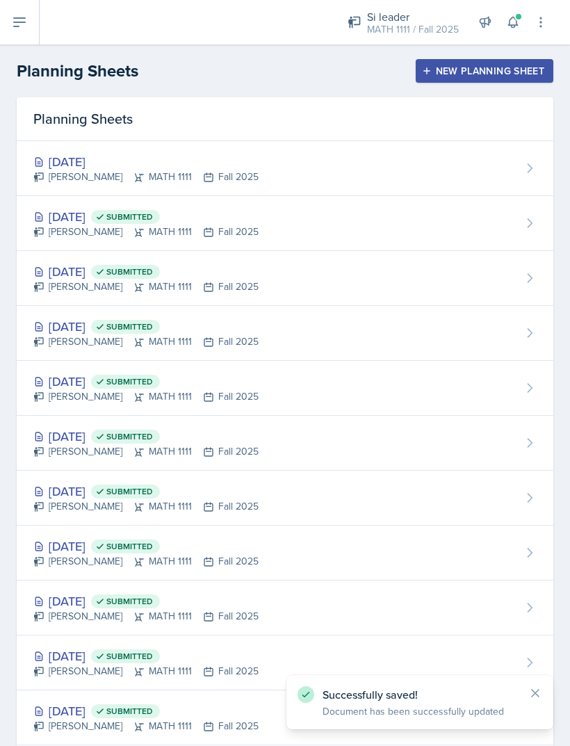
click at [212, 218] on div "Oct 13th, 2025 Submitted" at bounding box center [145, 216] width 225 height 19
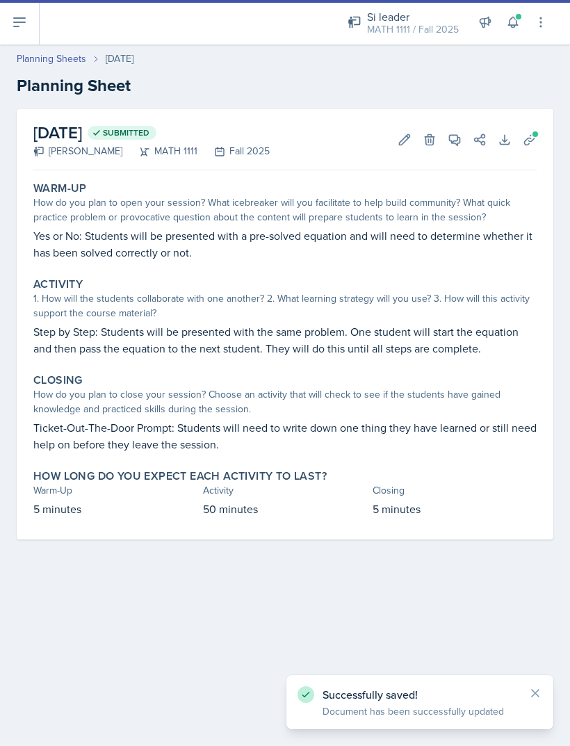
click at [131, 435] on p "Ticket-Out-The-Door Prompt: Students will need to write down one thing they hav…" at bounding box center [284, 435] width 503 height 33
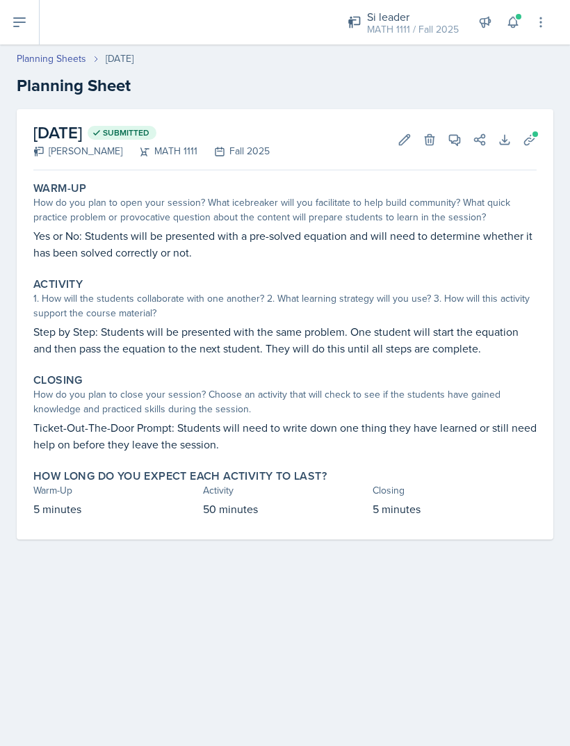
click at [252, 427] on p "Ticket-Out-The-Door Prompt: Students will need to write down one thing they hav…" at bounding box center [284, 435] width 503 height 33
click at [325, 416] on div "How do you plan to close your session? Choose an activity that will check to se…" at bounding box center [284, 401] width 503 height 29
click at [401, 140] on icon at bounding box center [405, 140] width 14 height 14
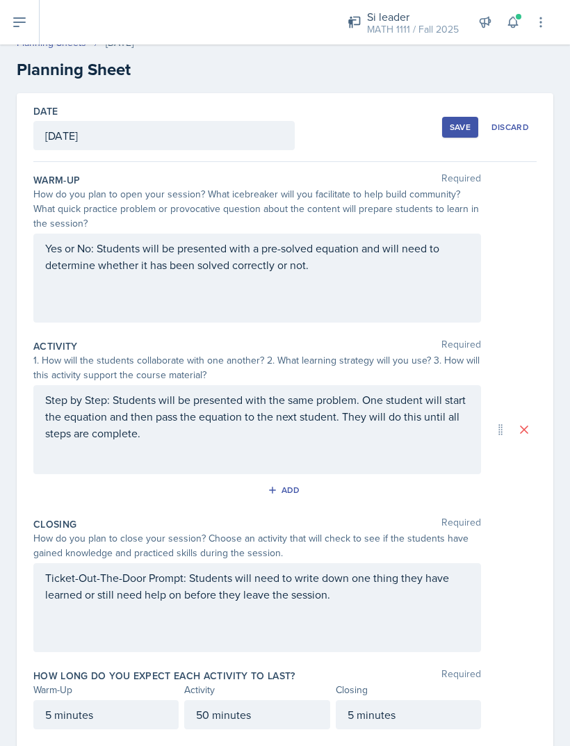
scroll to position [10, 0]
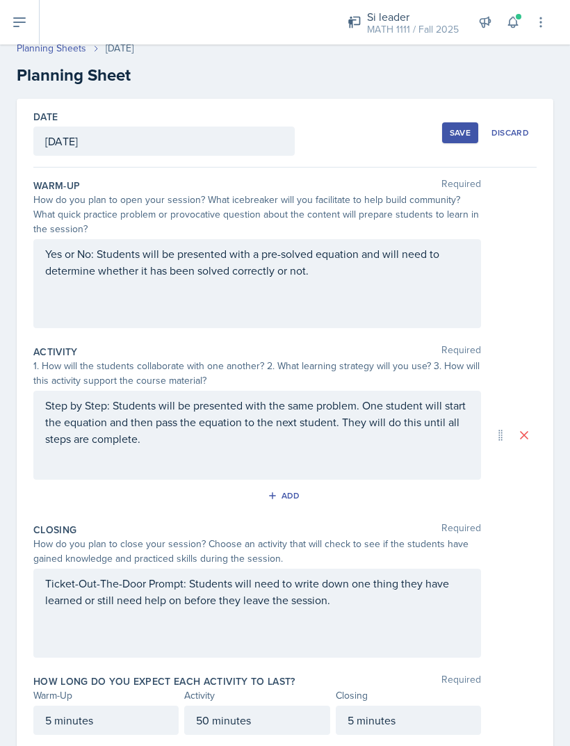
click at [63, 582] on div "Ticket-Out-The-Door Prompt: Students will need to write down one thing they hav…" at bounding box center [257, 613] width 448 height 89
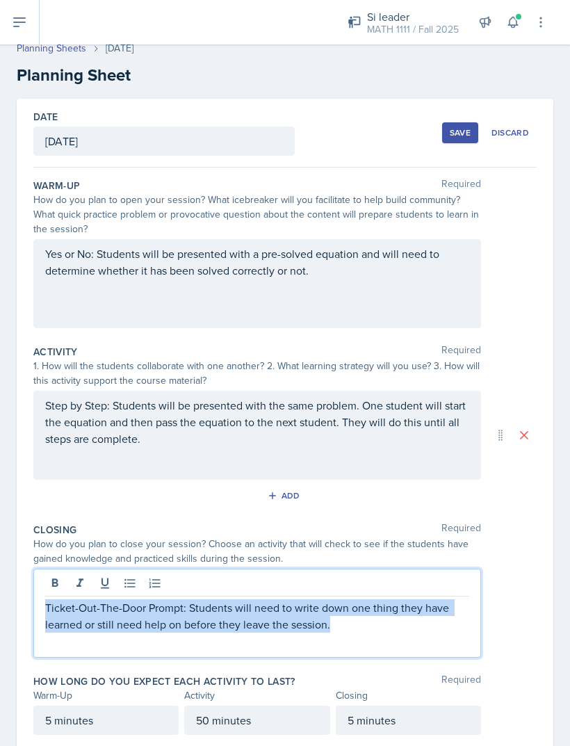
copy p "Ticket-Out-The-Door Prompt: Students will need to write down one thing they hav…"
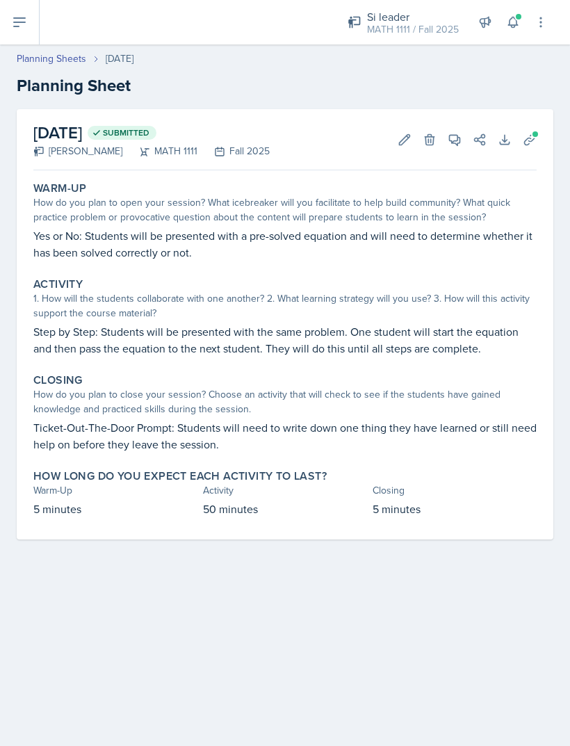
click at [68, 57] on link "Planning Sheets" at bounding box center [52, 58] width 70 height 15
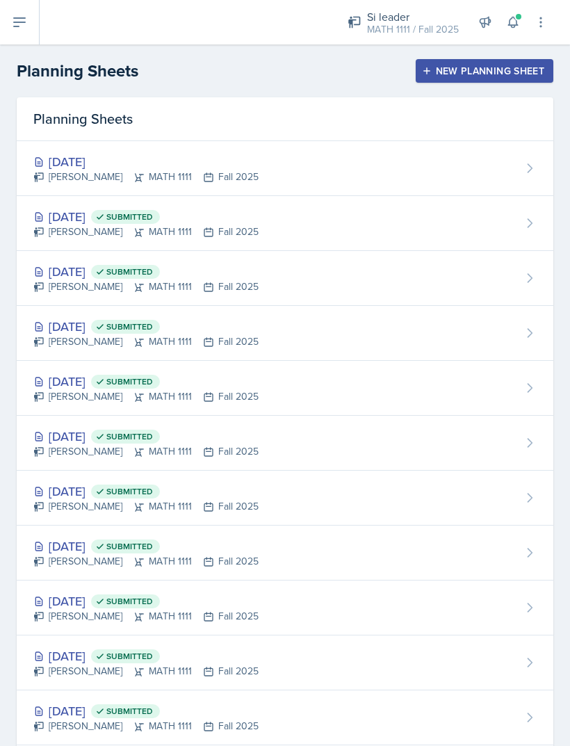
click at [286, 155] on div "[DATE] [PERSON_NAME] MATH 1111 Fall 2025" at bounding box center [285, 168] width 537 height 55
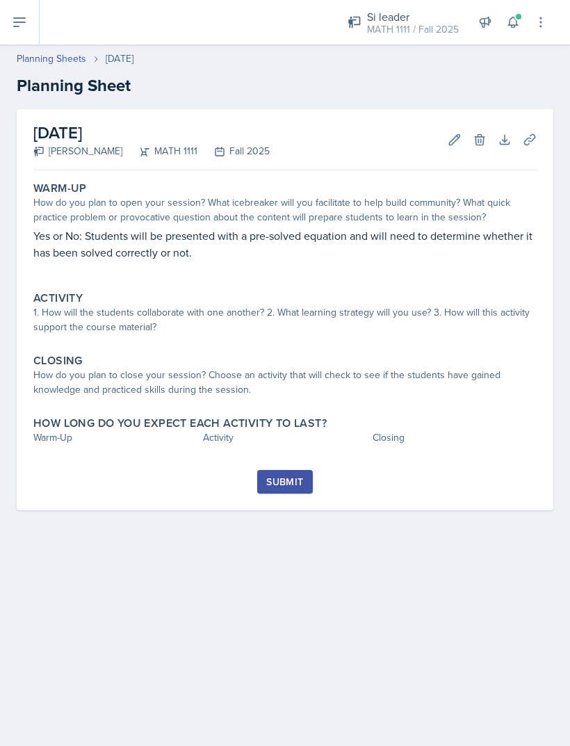
click at [286, 387] on div "How do you plan to close your session? Choose an activity that will check to se…" at bounding box center [284, 382] width 503 height 29
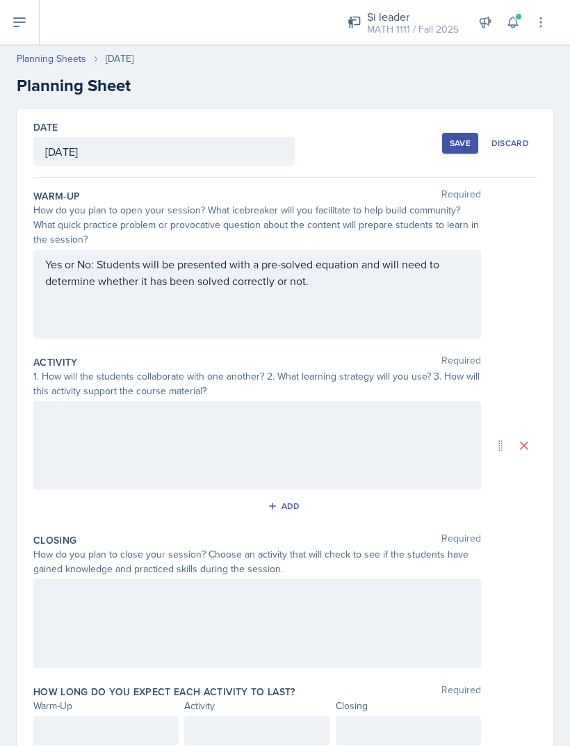
click at [136, 617] on div at bounding box center [257, 623] width 448 height 89
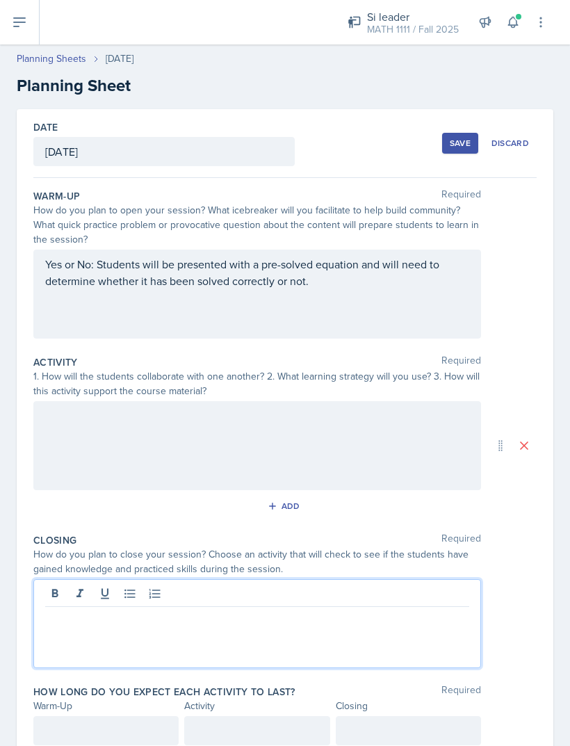
click at [124, 621] on p at bounding box center [257, 618] width 424 height 17
click at [133, 637] on div at bounding box center [257, 623] width 448 height 89
click at [104, 641] on div at bounding box center [257, 623] width 448 height 89
click at [82, 621] on p at bounding box center [257, 618] width 424 height 17
click at [88, 624] on p at bounding box center [257, 618] width 424 height 17
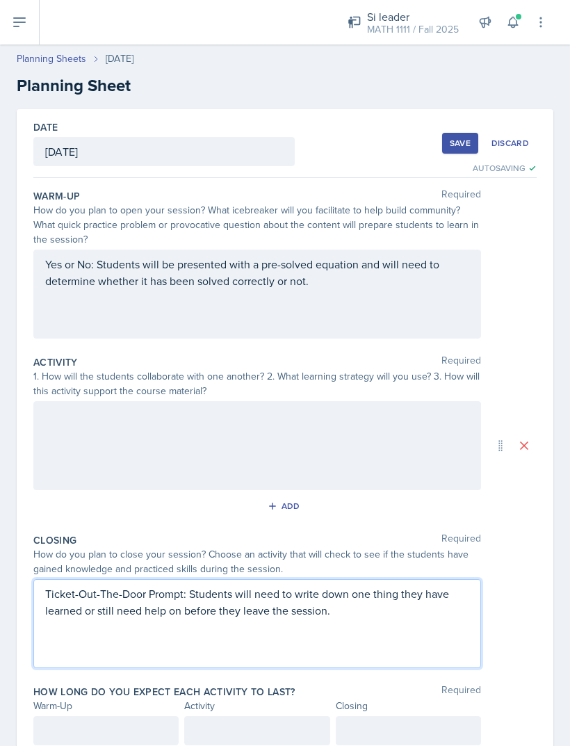
click at [118, 423] on div at bounding box center [257, 445] width 448 height 89
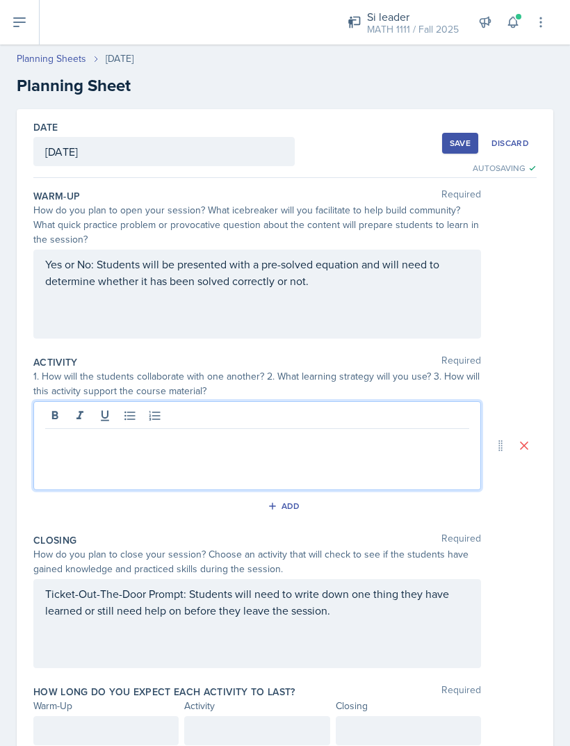
click at [66, 446] on p at bounding box center [257, 440] width 424 height 17
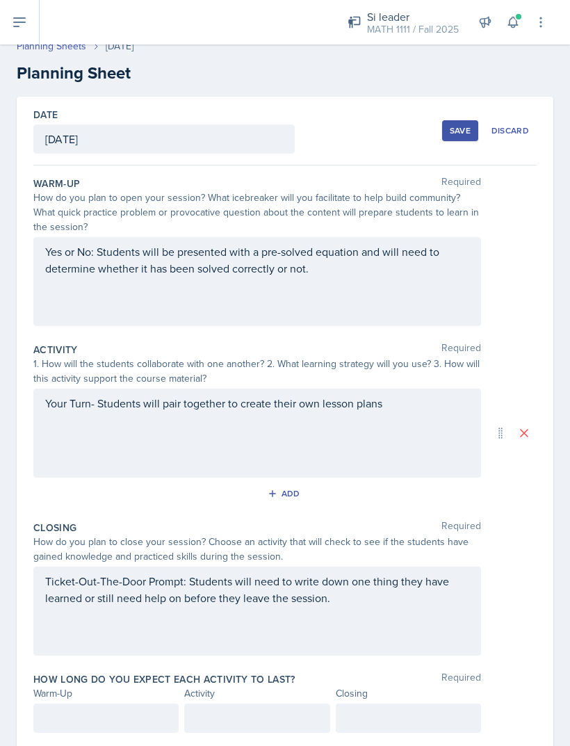
scroll to position [10, 0]
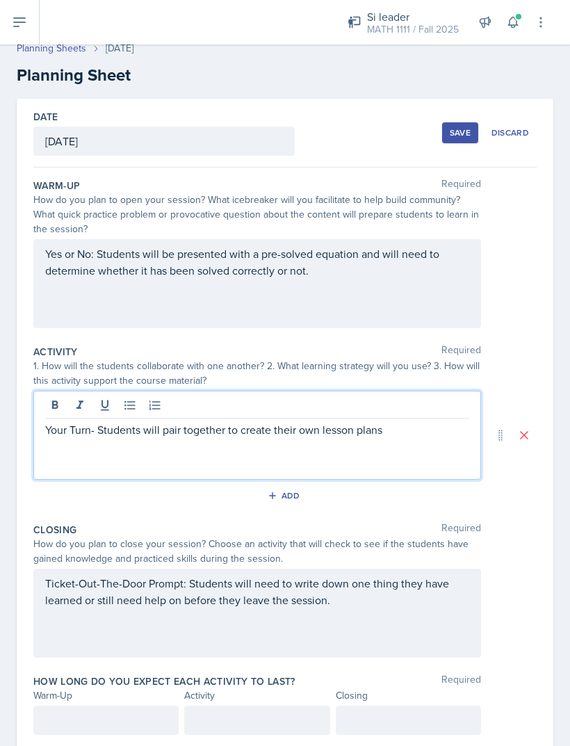
click at [416, 437] on p "Your Turn- Students will pair together to create their own lesson plans" at bounding box center [257, 429] width 424 height 17
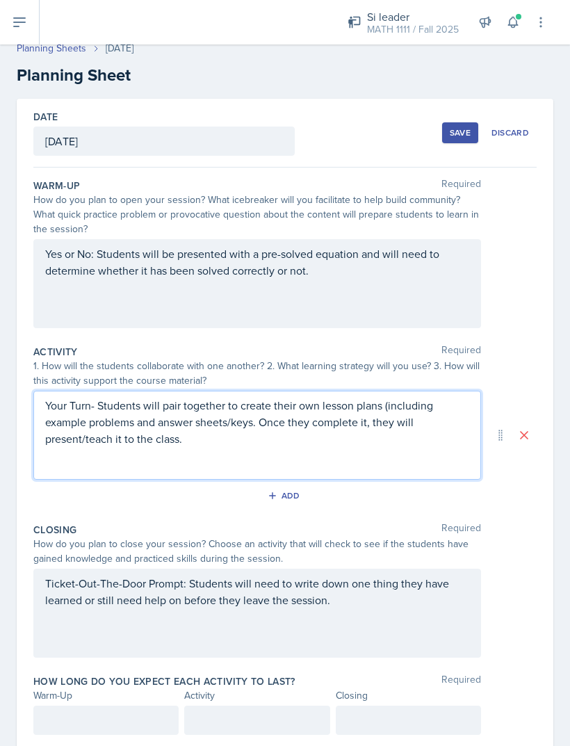
click at [71, 706] on div at bounding box center [105, 720] width 145 height 29
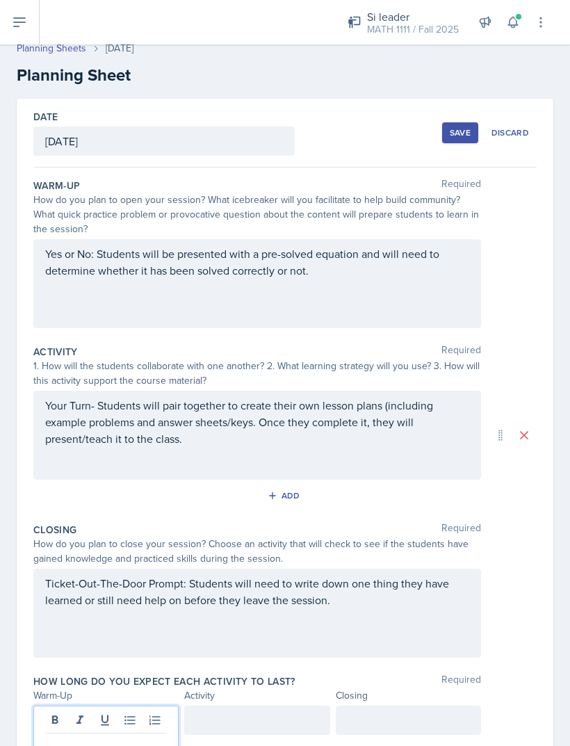
click at [42, 706] on div at bounding box center [105, 733] width 145 height 54
click at [56, 736] on p at bounding box center [106, 744] width 122 height 17
click at [244, 706] on div at bounding box center [256, 720] width 145 height 29
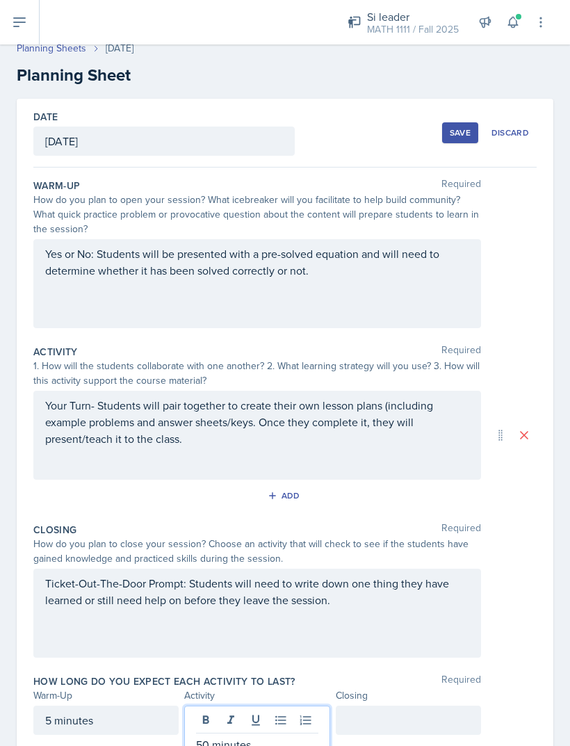
click at [392, 706] on div at bounding box center [408, 720] width 145 height 29
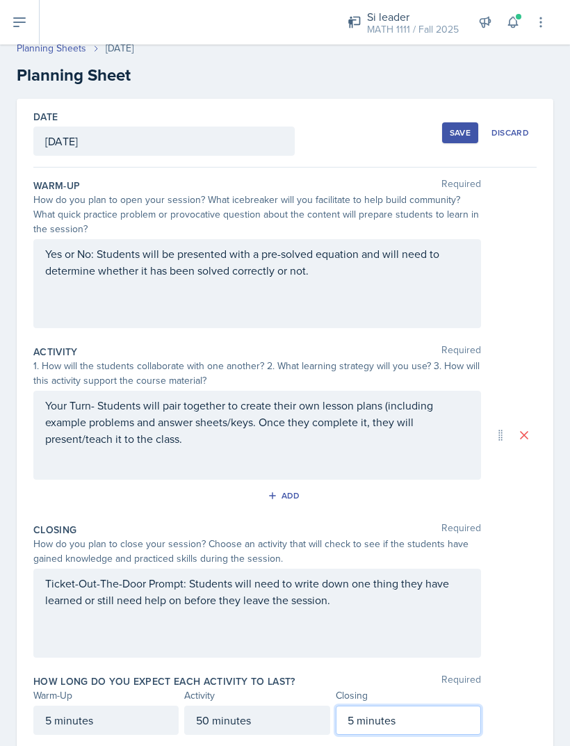
click at [546, 235] on div "Date [DATE] [DATE] 28 29 30 1 2 3 4 5 6 7 8 9 10 11 12 13 14 15 16 17 18 19 20 …" at bounding box center [285, 428] width 537 height 658
click at [460, 127] on div "Save" at bounding box center [460, 132] width 21 height 11
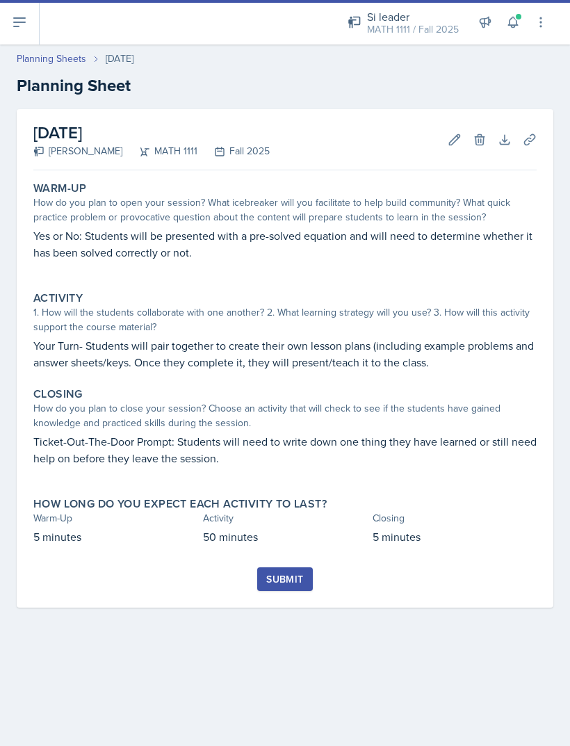
scroll to position [0, 0]
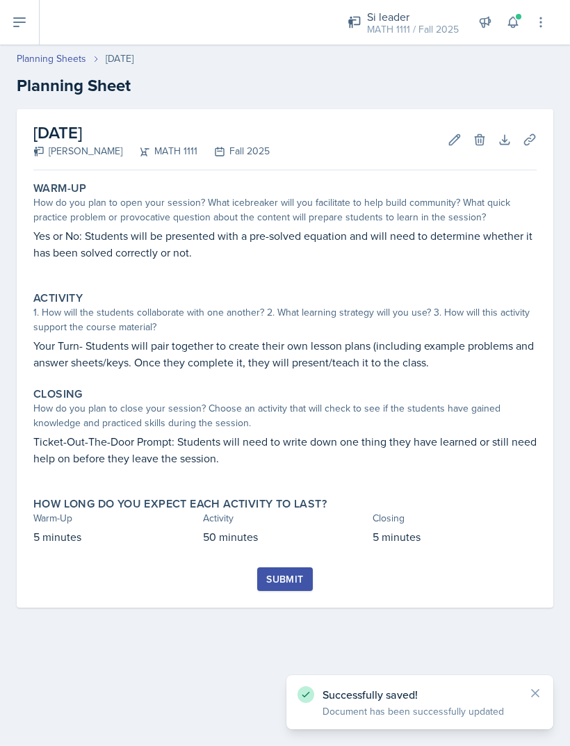
click at [535, 127] on button "Uploads" at bounding box center [529, 139] width 25 height 25
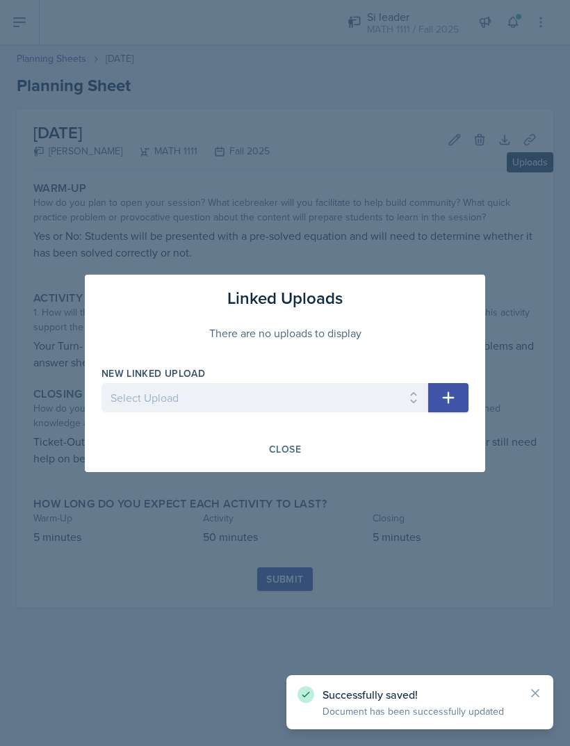
click at [376, 395] on select "Select Upload MATH Bingo Jeopardy 0917Powerpoint 0917Worksheet 1006MockExam Mak…" at bounding box center [264, 397] width 327 height 29
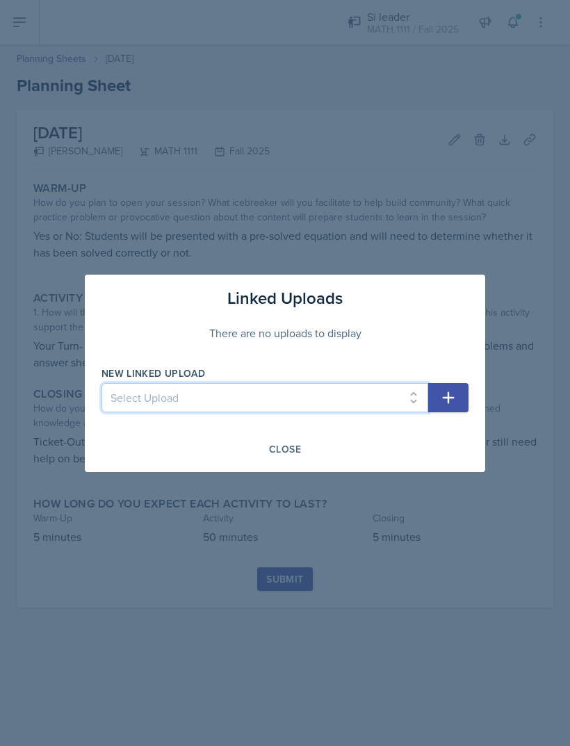
select select "55faee03-455c-42de-b769-dbf78d186560"
click at [450, 398] on icon "button" at bounding box center [448, 397] width 17 height 17
select select
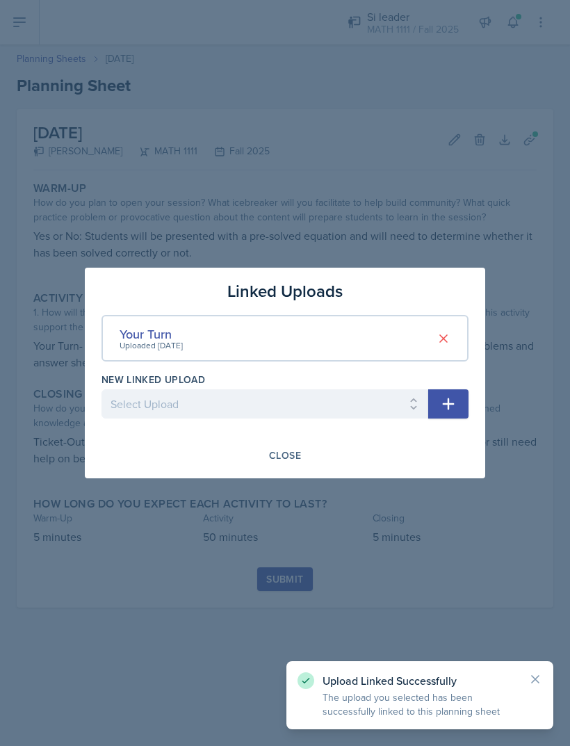
click at [300, 445] on button "Close" at bounding box center [285, 456] width 50 height 24
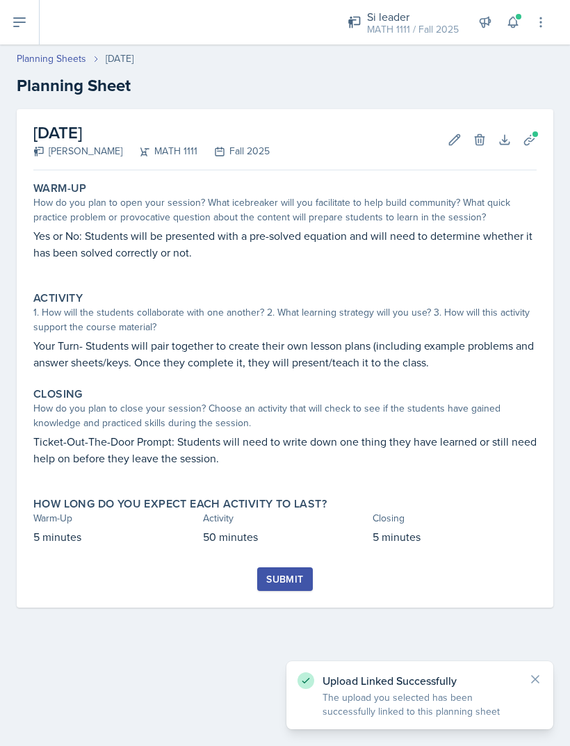
click at [292, 567] on button "Submit" at bounding box center [284, 579] width 55 height 24
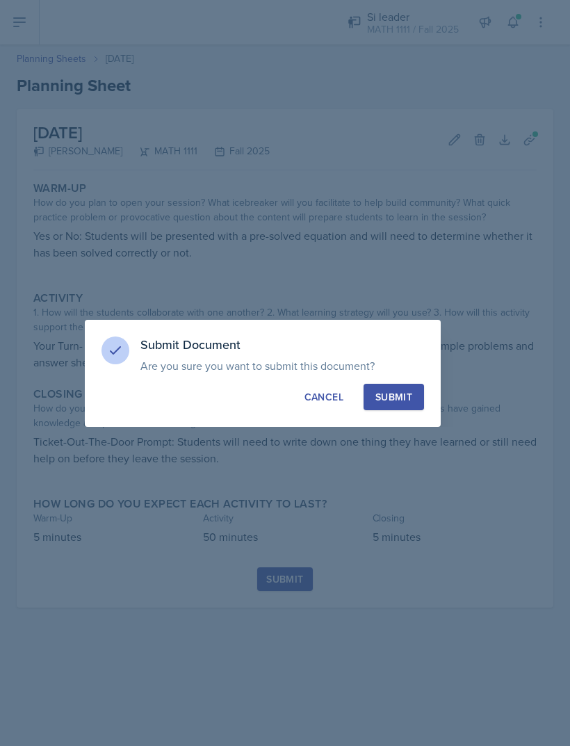
click at [406, 371] on p "Are you sure you want to submit this document? This document will no longer be …" at bounding box center [282, 366] width 284 height 14
click at [402, 406] on button "Submit" at bounding box center [394, 397] width 60 height 26
